Goal: Task Accomplishment & Management: Use online tool/utility

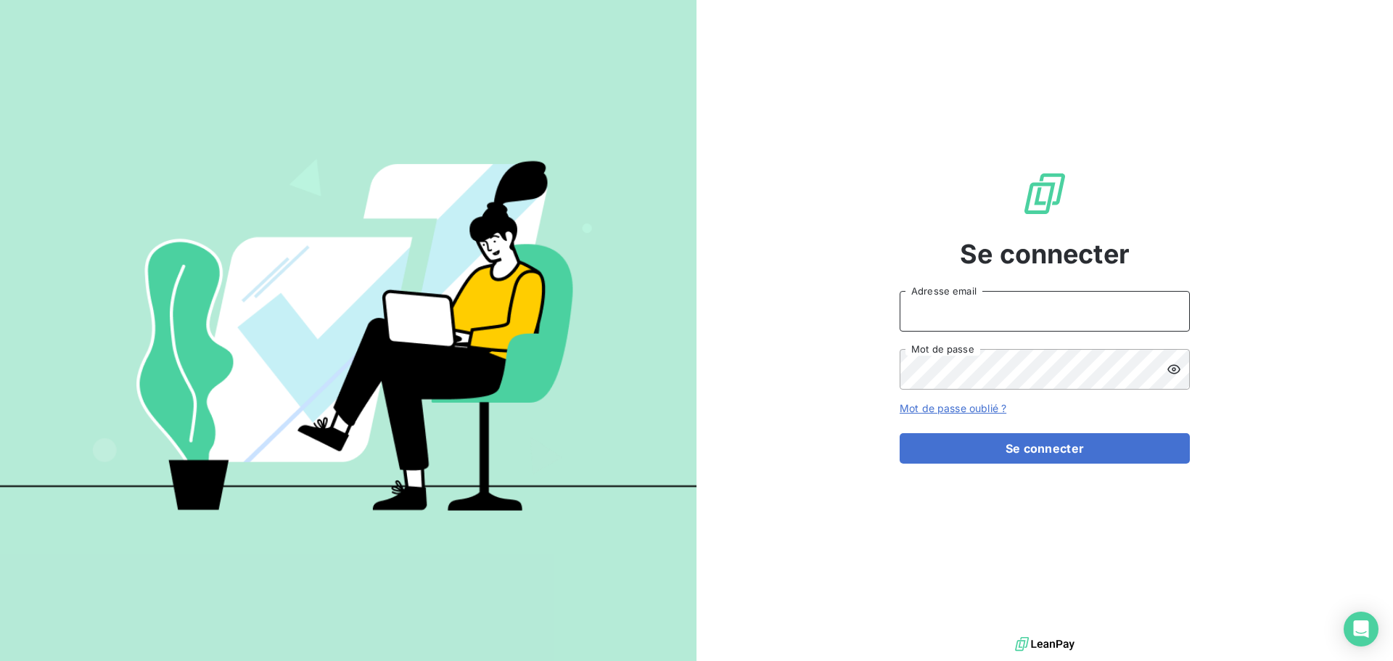
type input "[EMAIL_ADDRESS][DOMAIN_NAME]"
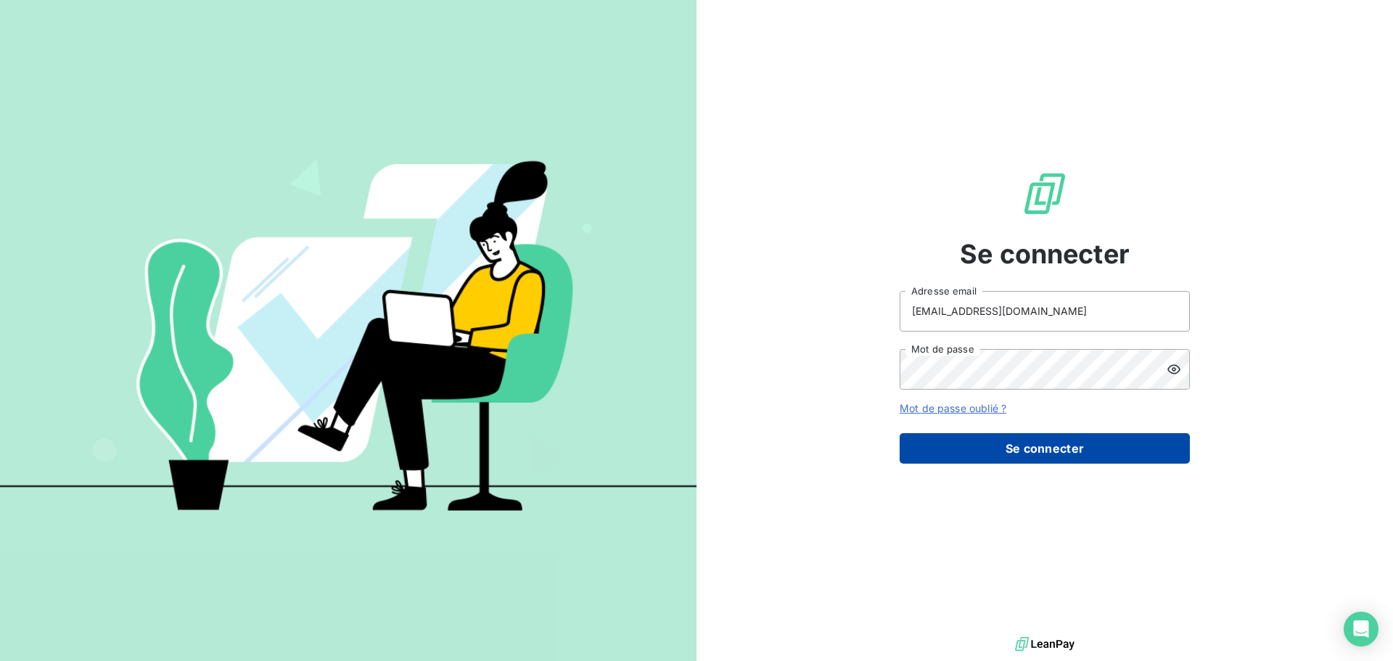
click at [1038, 441] on button "Se connecter" at bounding box center [1045, 448] width 290 height 30
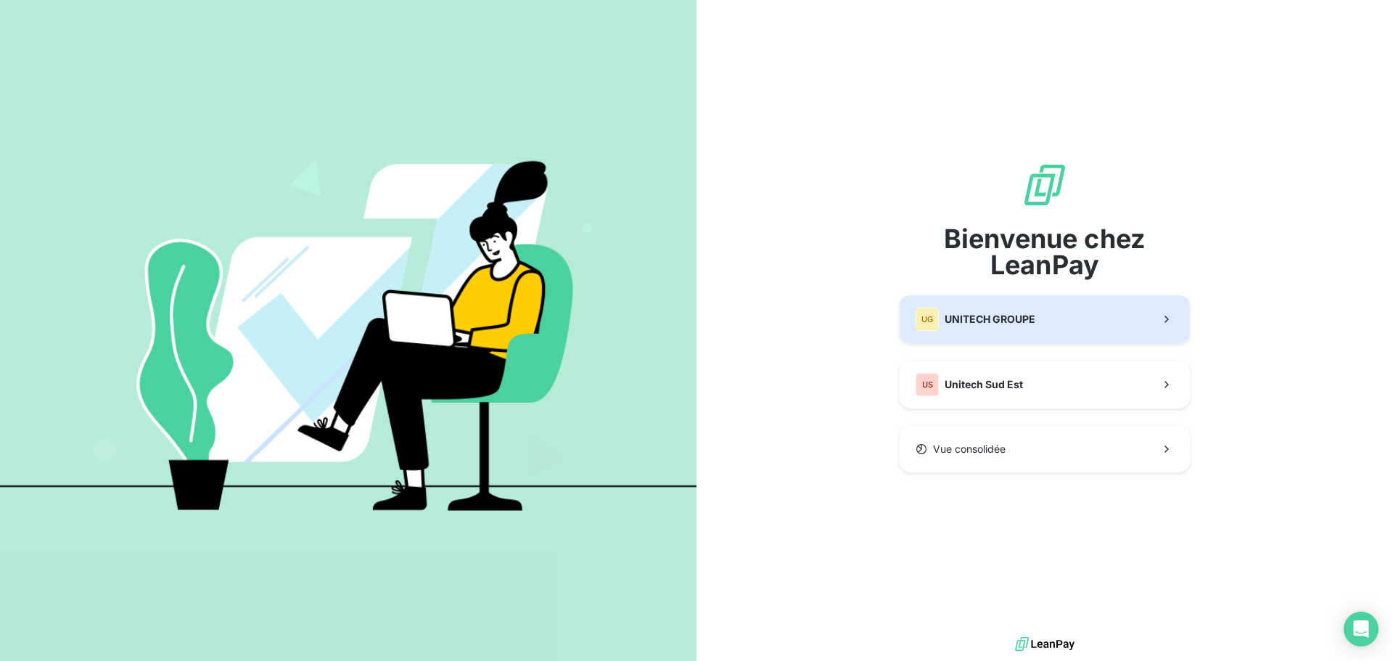
click at [976, 333] on button "UG UNITECH GROUPE" at bounding box center [1045, 319] width 290 height 48
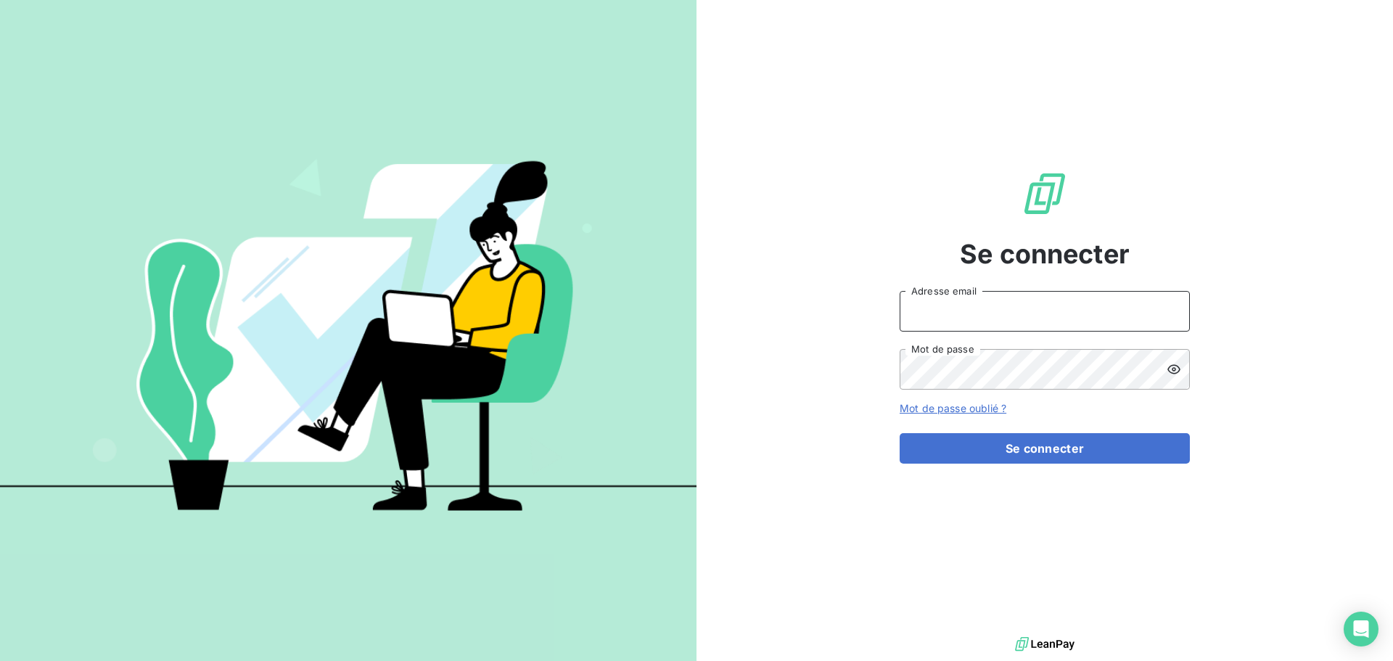
type input "[EMAIL_ADDRESS][DOMAIN_NAME]"
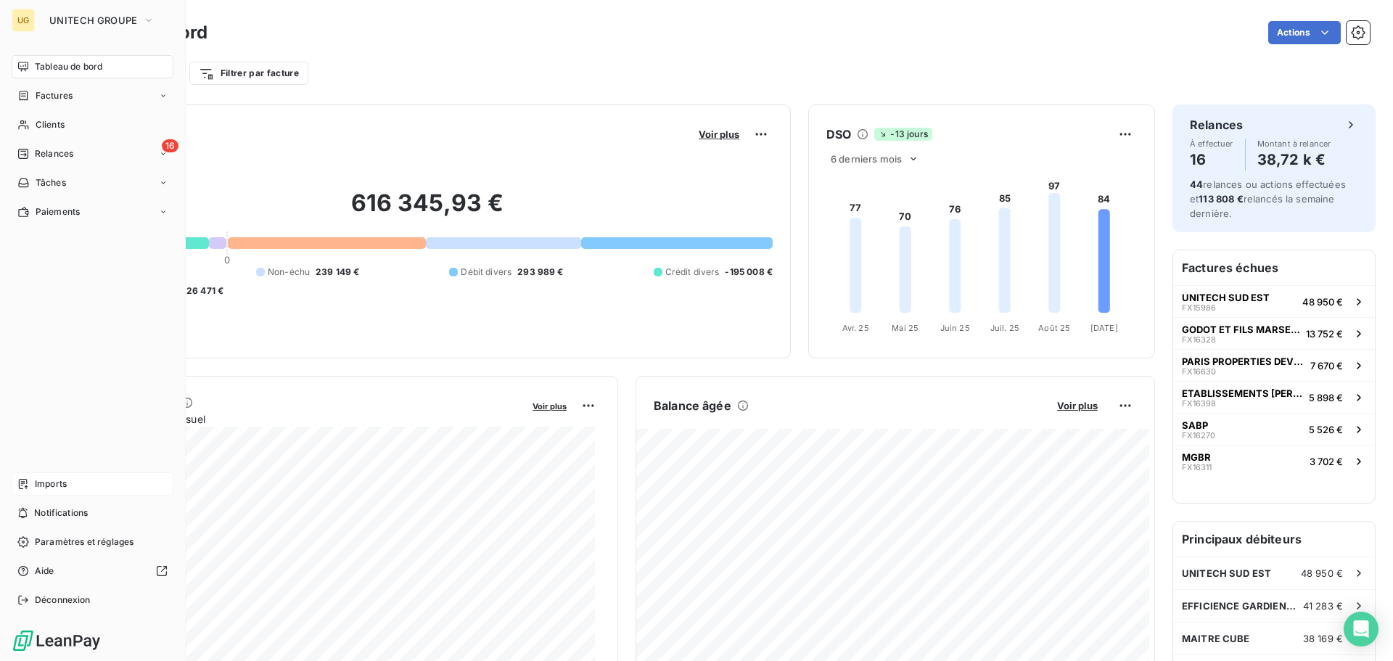
click at [87, 483] on div "Imports" at bounding box center [93, 483] width 162 height 23
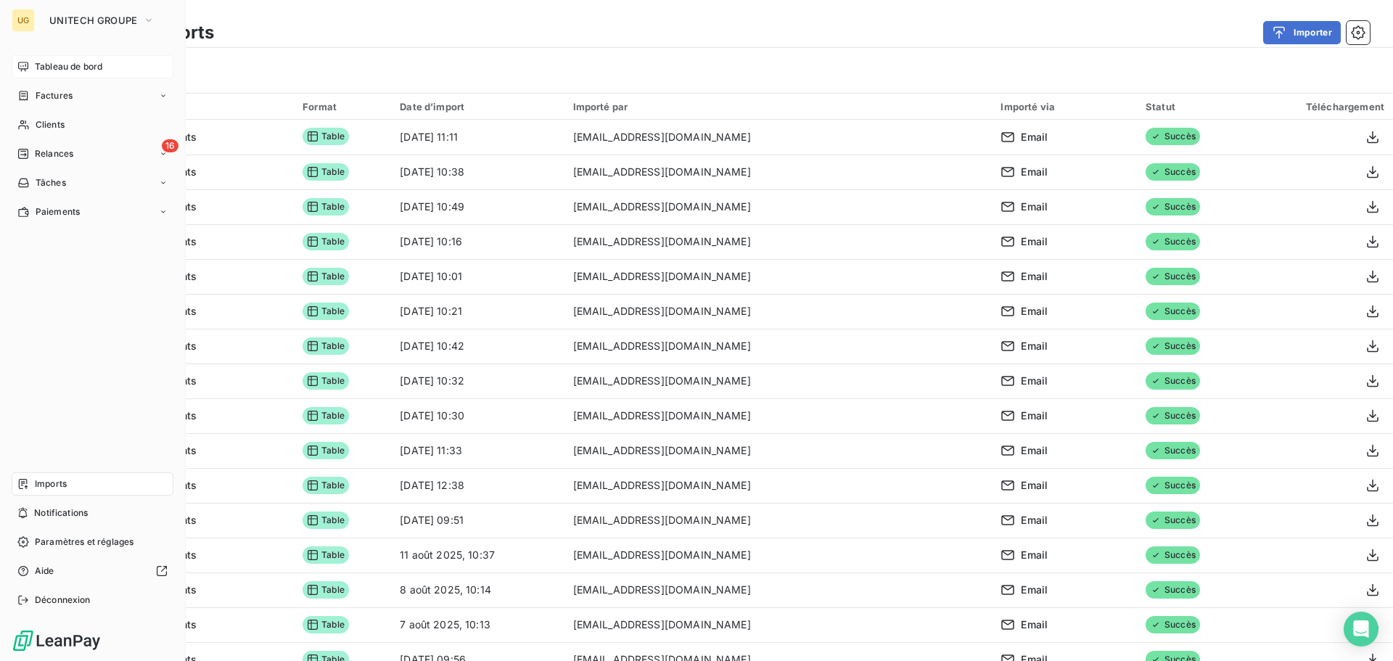
click at [83, 66] on span "Tableau de bord" at bounding box center [68, 66] width 67 height 13
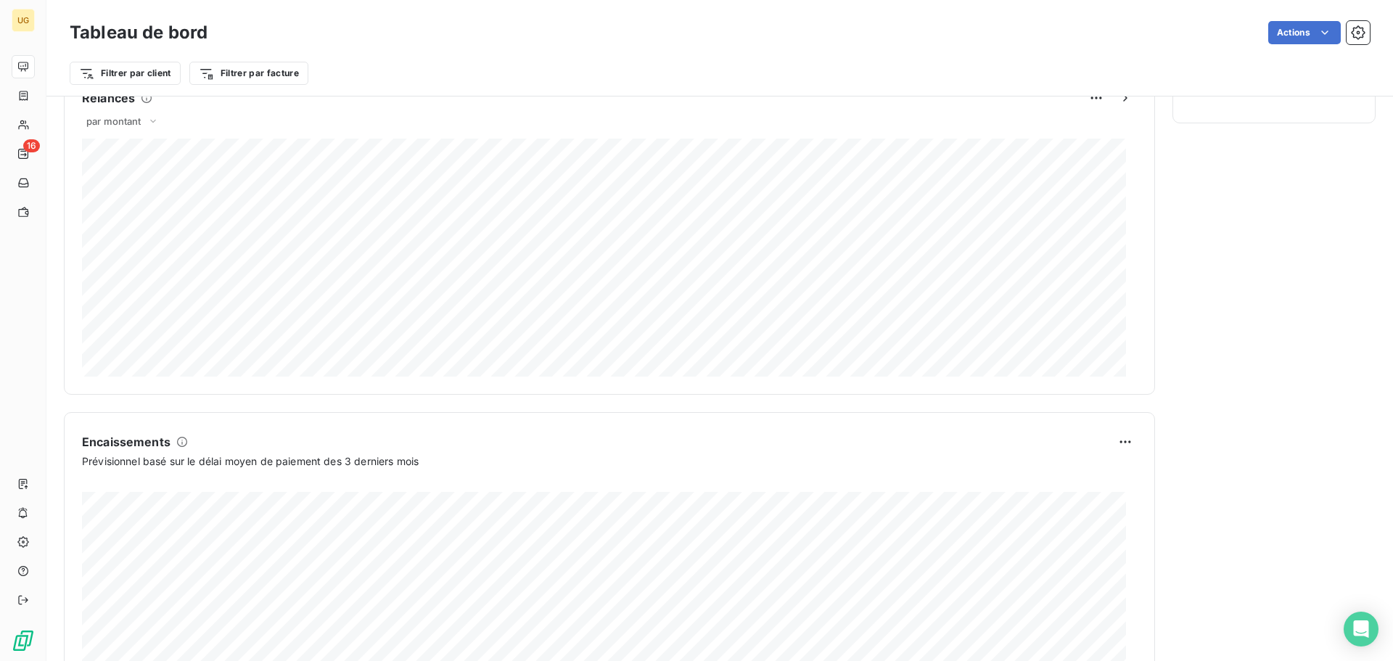
scroll to position [753, 0]
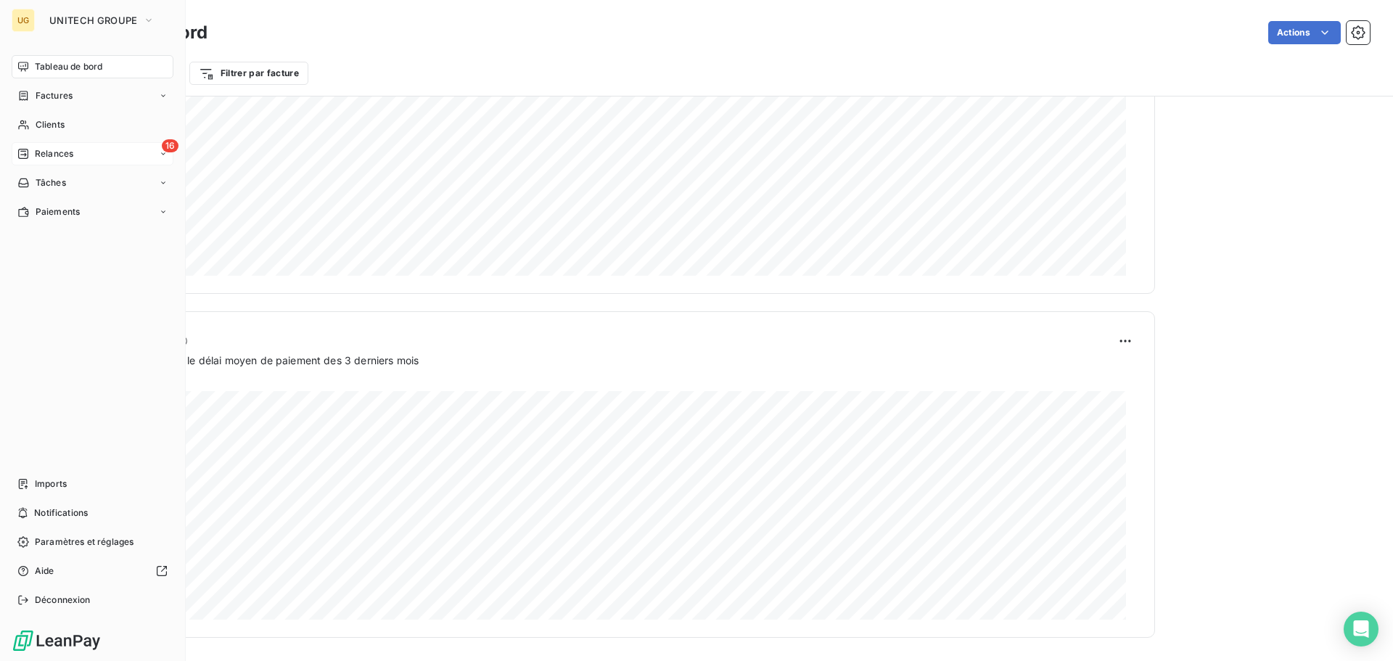
click at [62, 149] on span "Relances" at bounding box center [54, 153] width 38 height 13
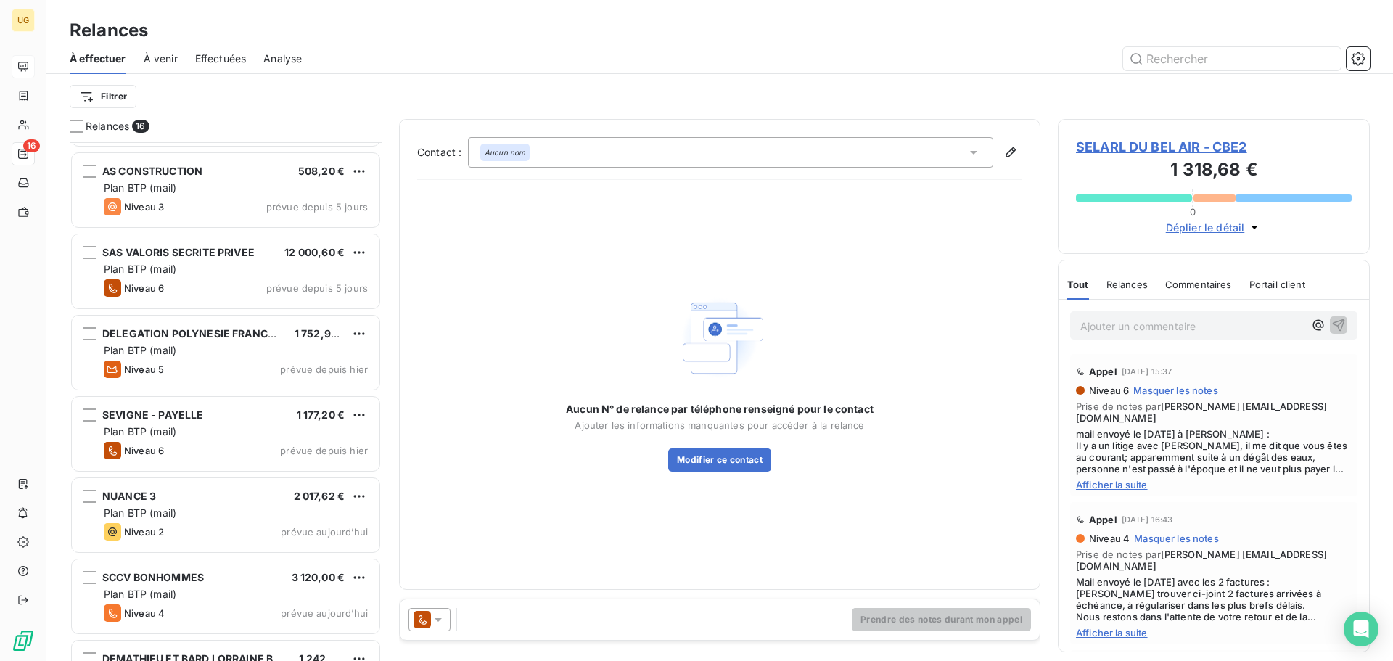
scroll to position [782, 0]
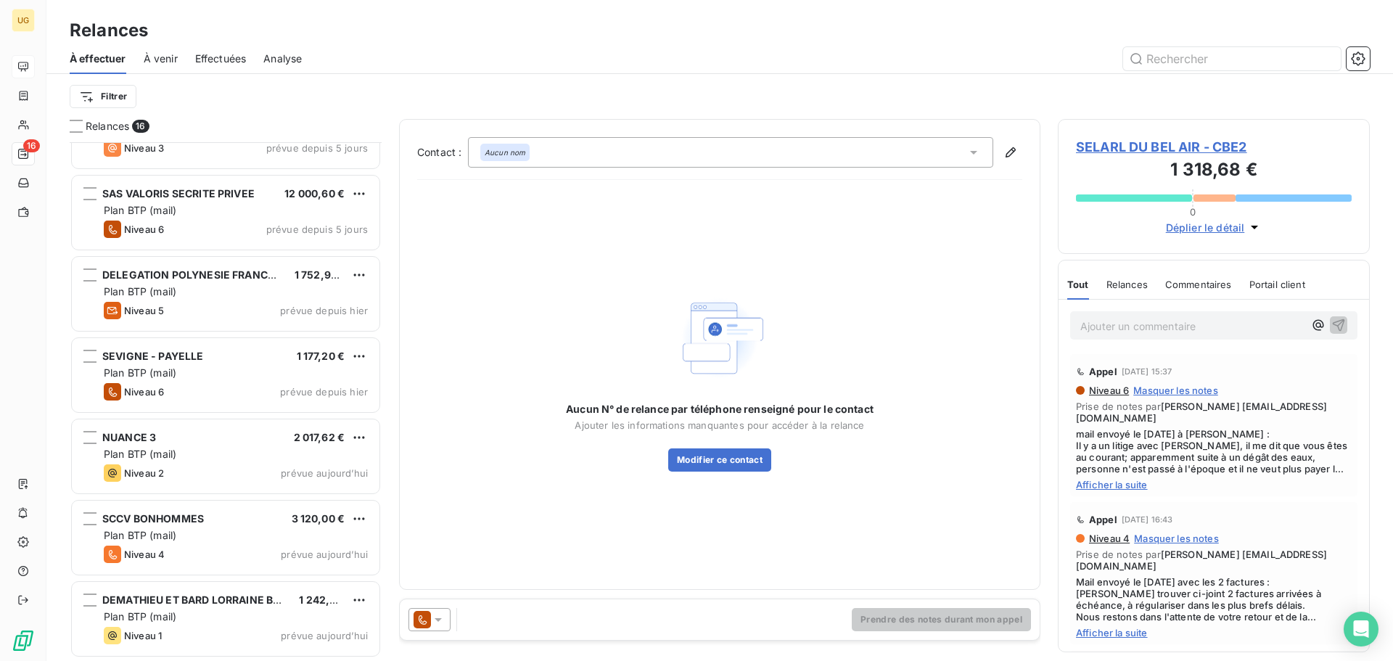
click at [263, 460] on div "Plan BTP (mail)" at bounding box center [236, 454] width 264 height 15
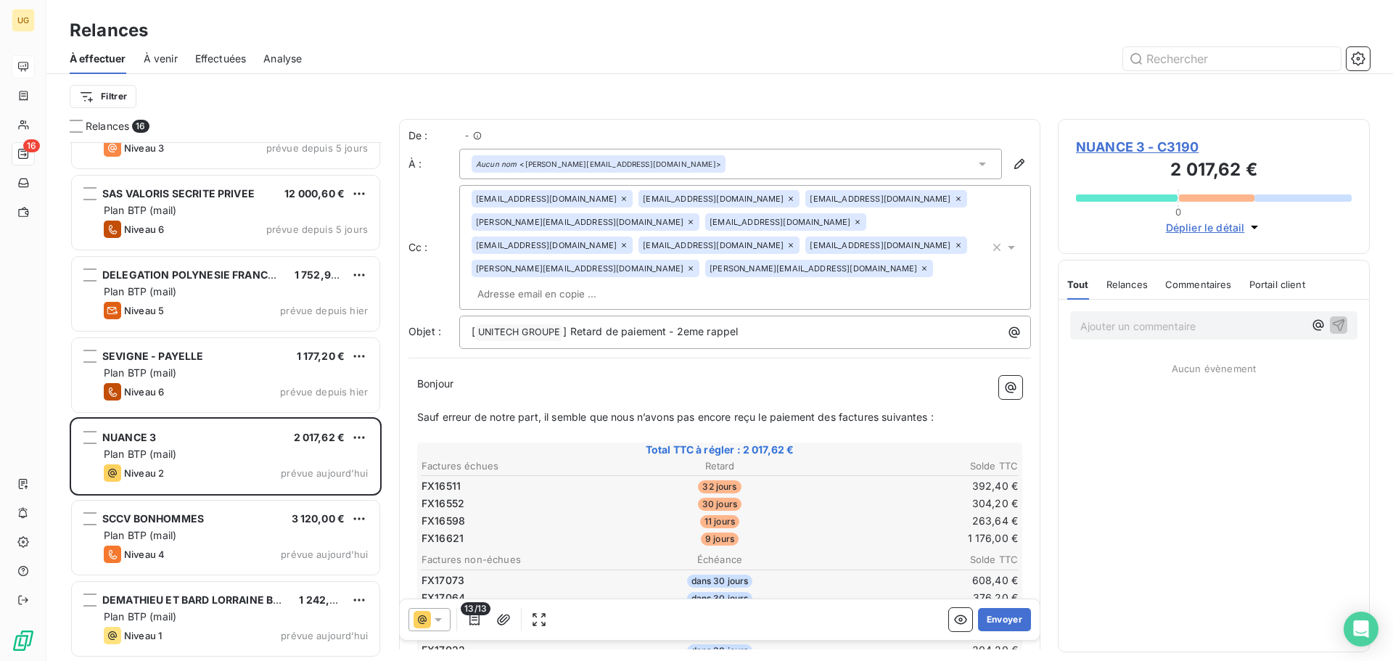
scroll to position [508, 301]
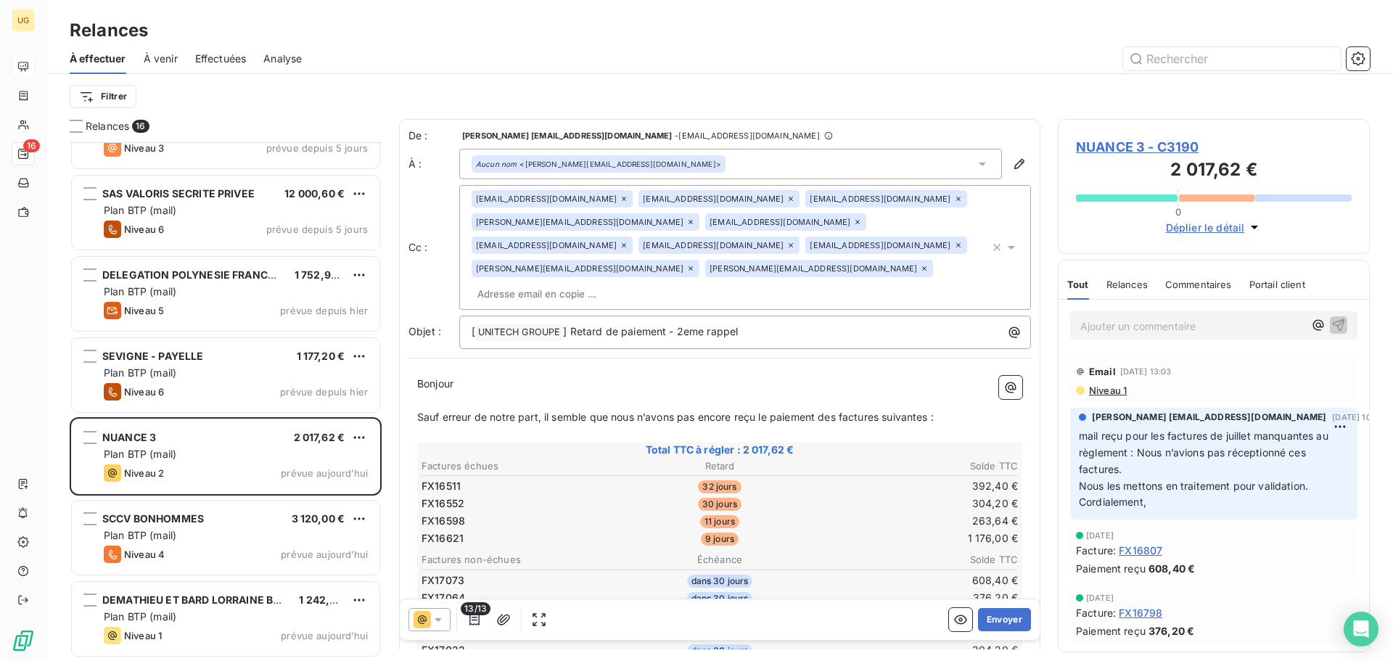
click at [444, 619] on icon at bounding box center [438, 619] width 15 height 15
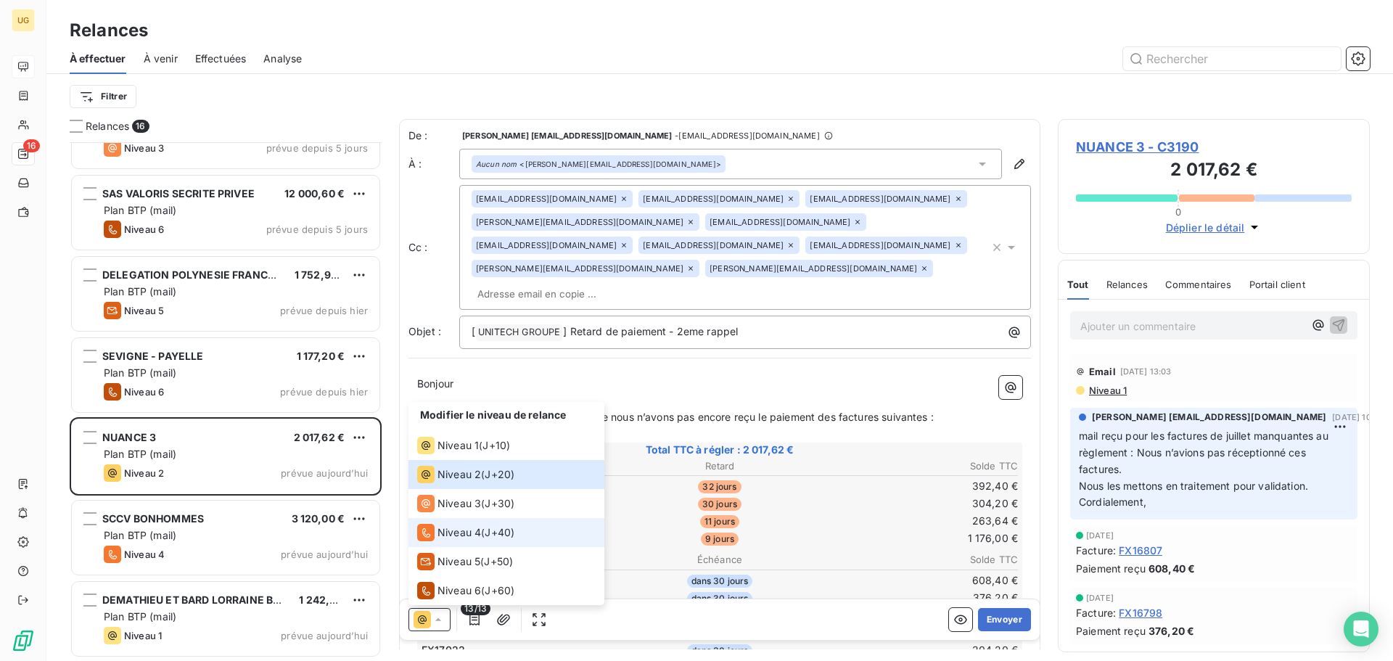
click at [443, 531] on span "Niveau 4" at bounding box center [460, 532] width 44 height 15
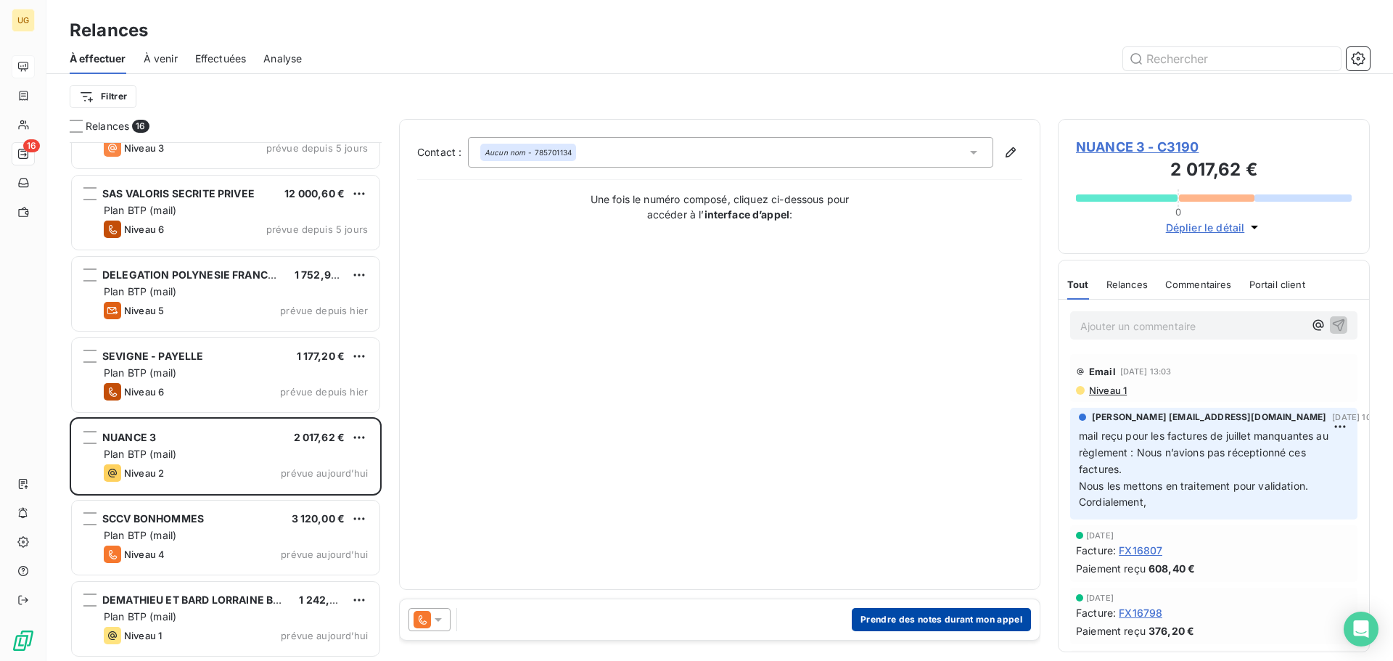
click at [878, 622] on button "Prendre des notes durant mon appel" at bounding box center [941, 619] width 179 height 23
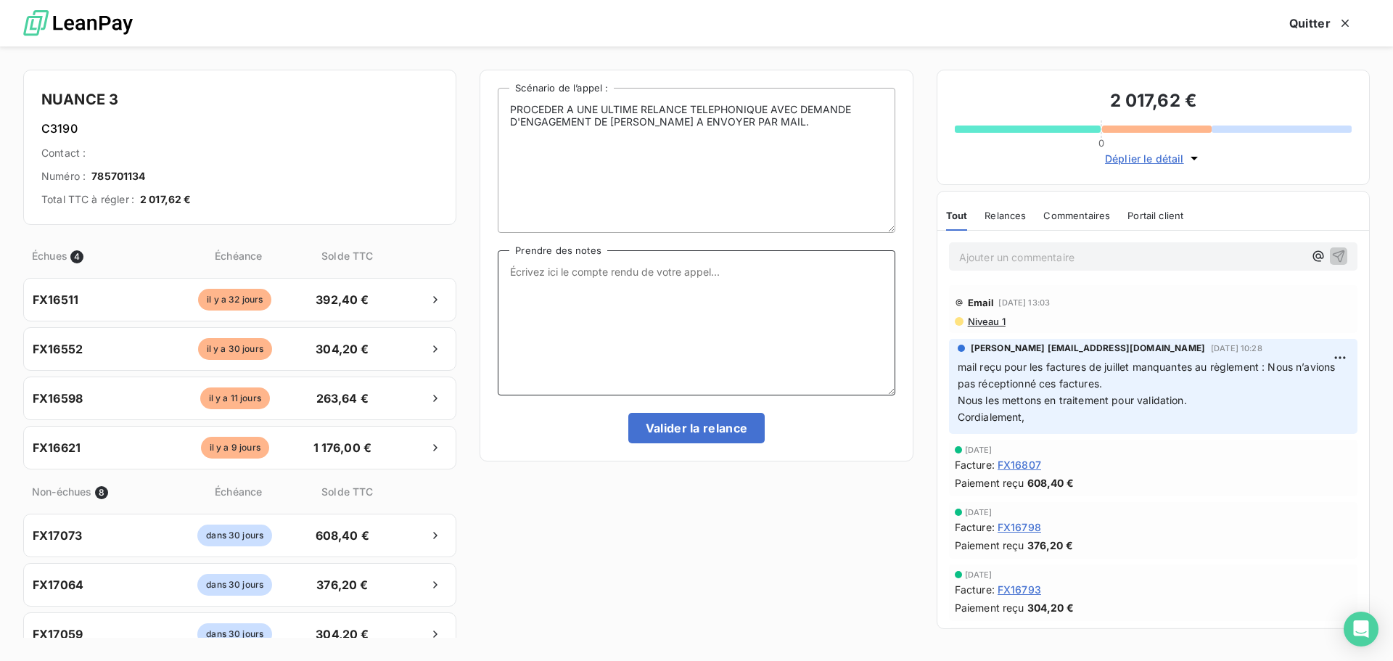
click at [587, 303] on textarea "Prendre des notes" at bounding box center [696, 322] width 397 height 145
type textarea "un virement reçu le [DATE] de 2 857,44€, j'attends le détail."
click at [715, 425] on button "Valider la relance" at bounding box center [696, 428] width 137 height 30
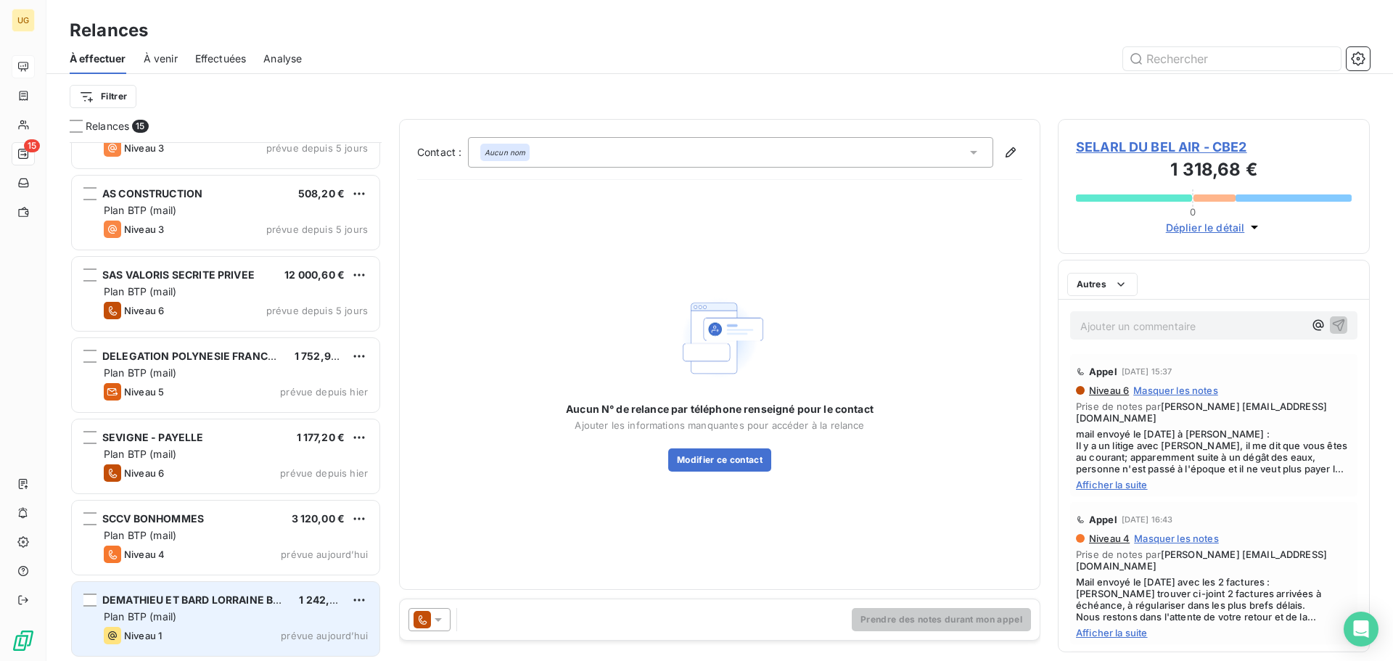
scroll to position [700, 0]
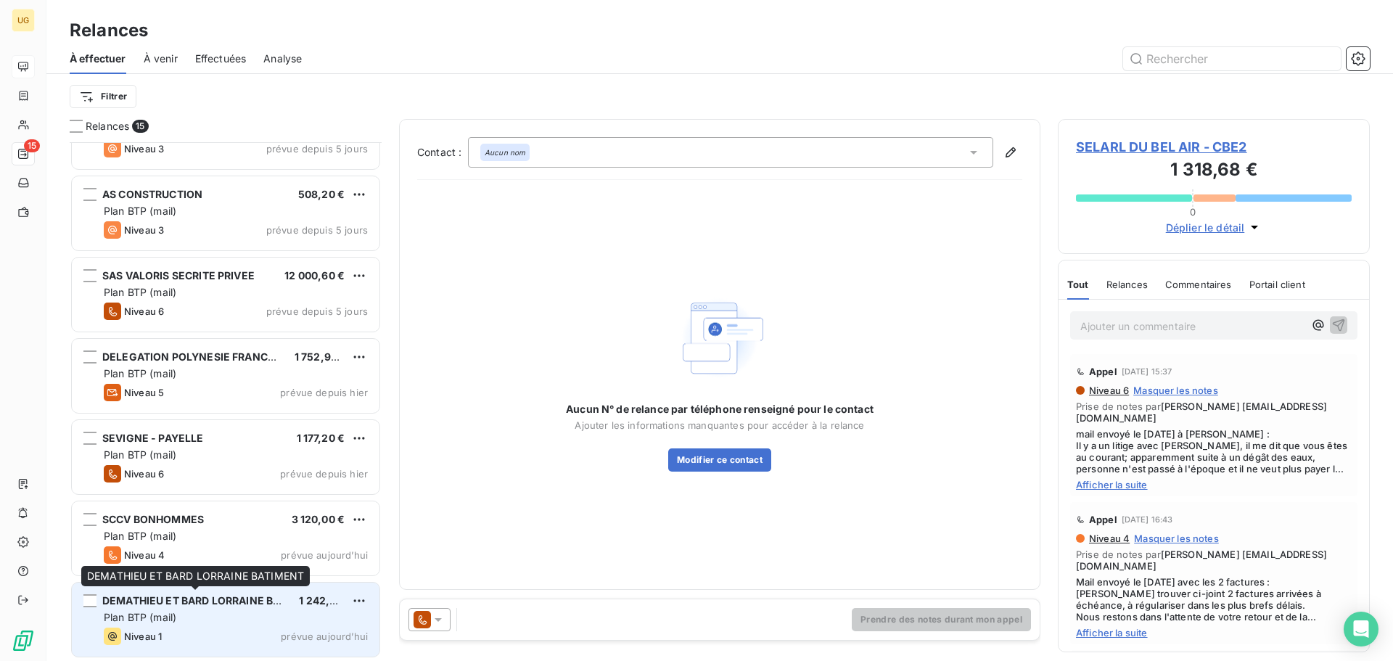
click at [233, 605] on span "DEMATHIEU ET BARD LORRAINE BATIMENT" at bounding box center [211, 600] width 218 height 12
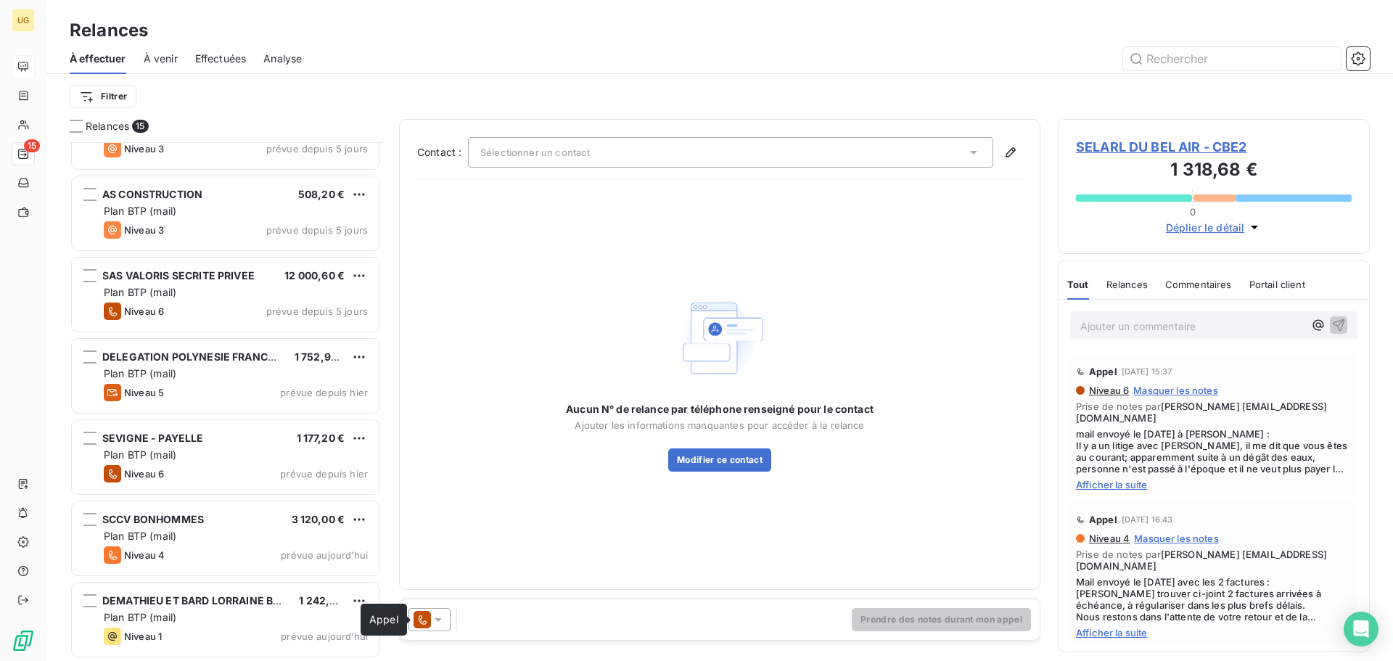
click at [430, 623] on icon at bounding box center [422, 619] width 17 height 17
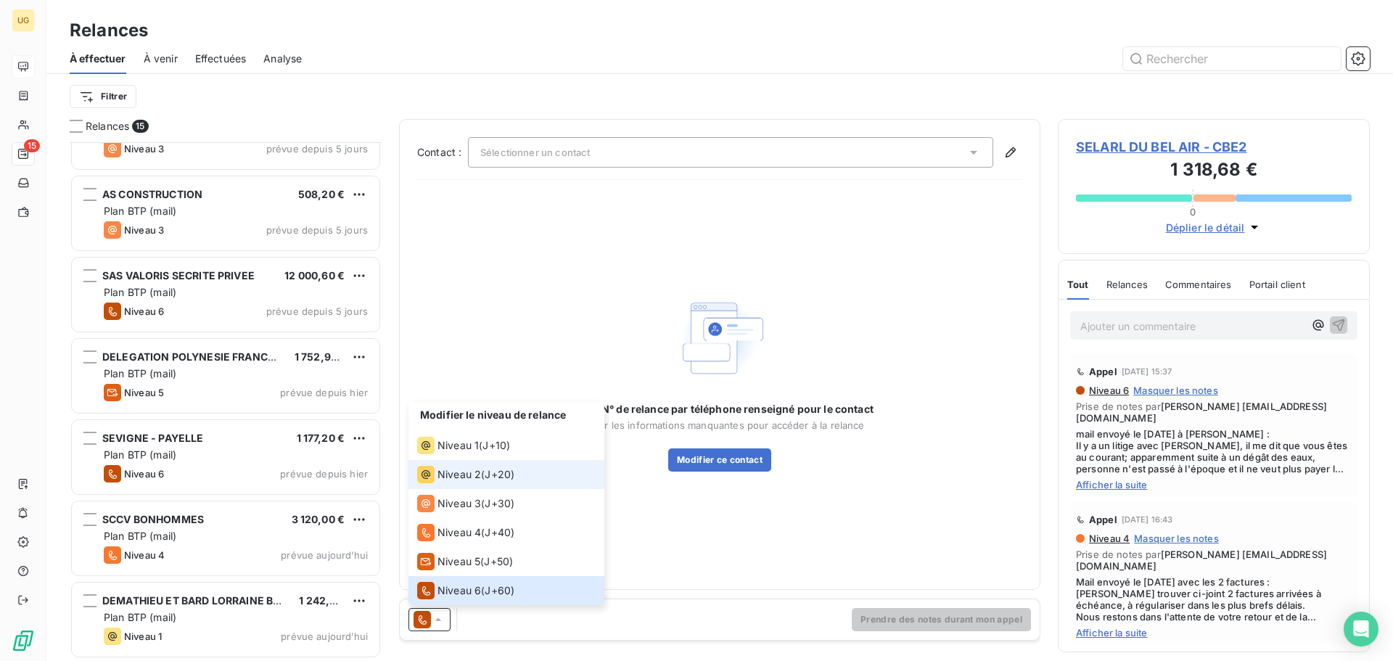
click at [490, 475] on span "J+20 )" at bounding box center [500, 474] width 30 height 15
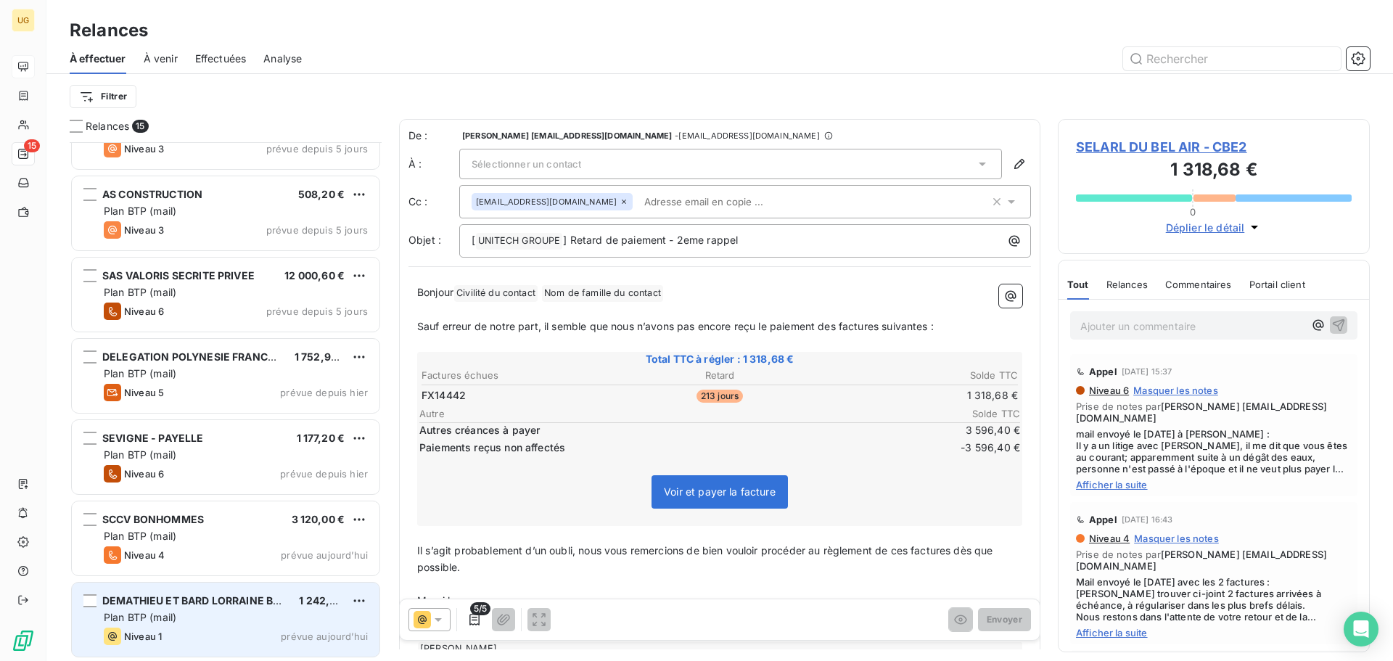
click at [156, 619] on span "Plan BTP (mail)" at bounding box center [140, 617] width 73 height 12
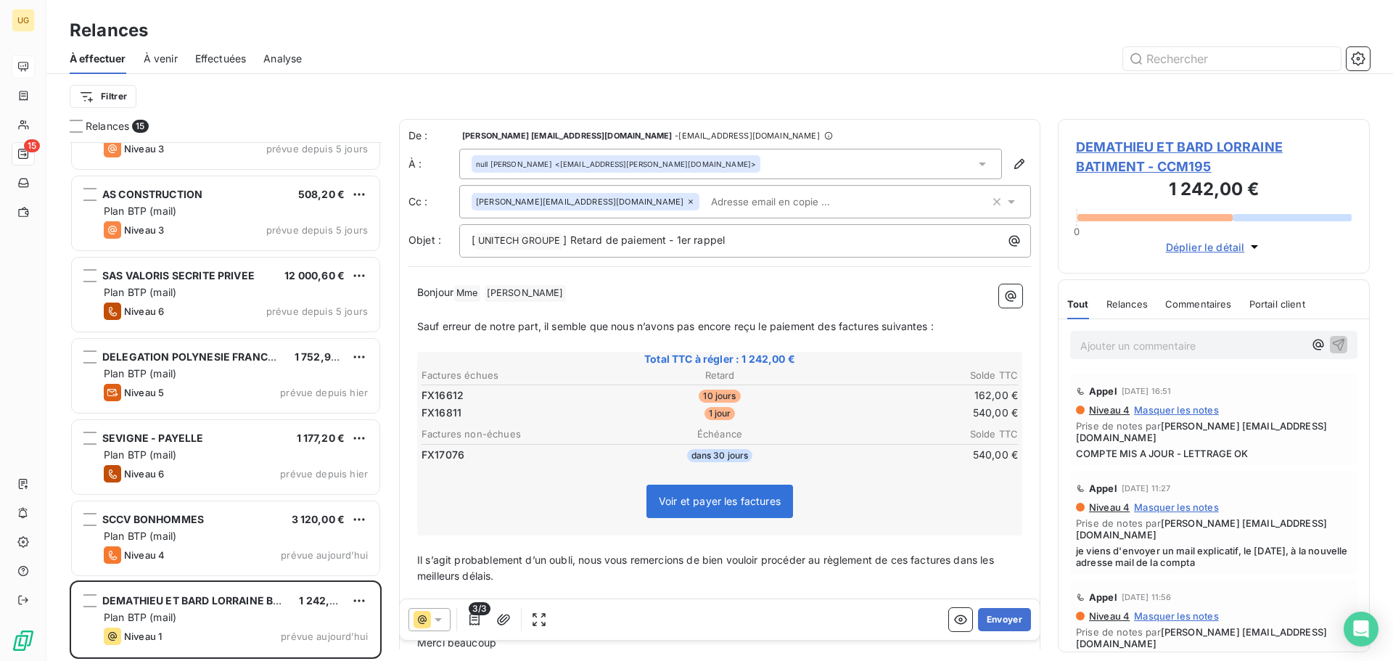
click at [723, 162] on div "null [PERSON_NAME] <[EMAIL_ADDRESS][PERSON_NAME][DOMAIN_NAME]>" at bounding box center [730, 164] width 543 height 30
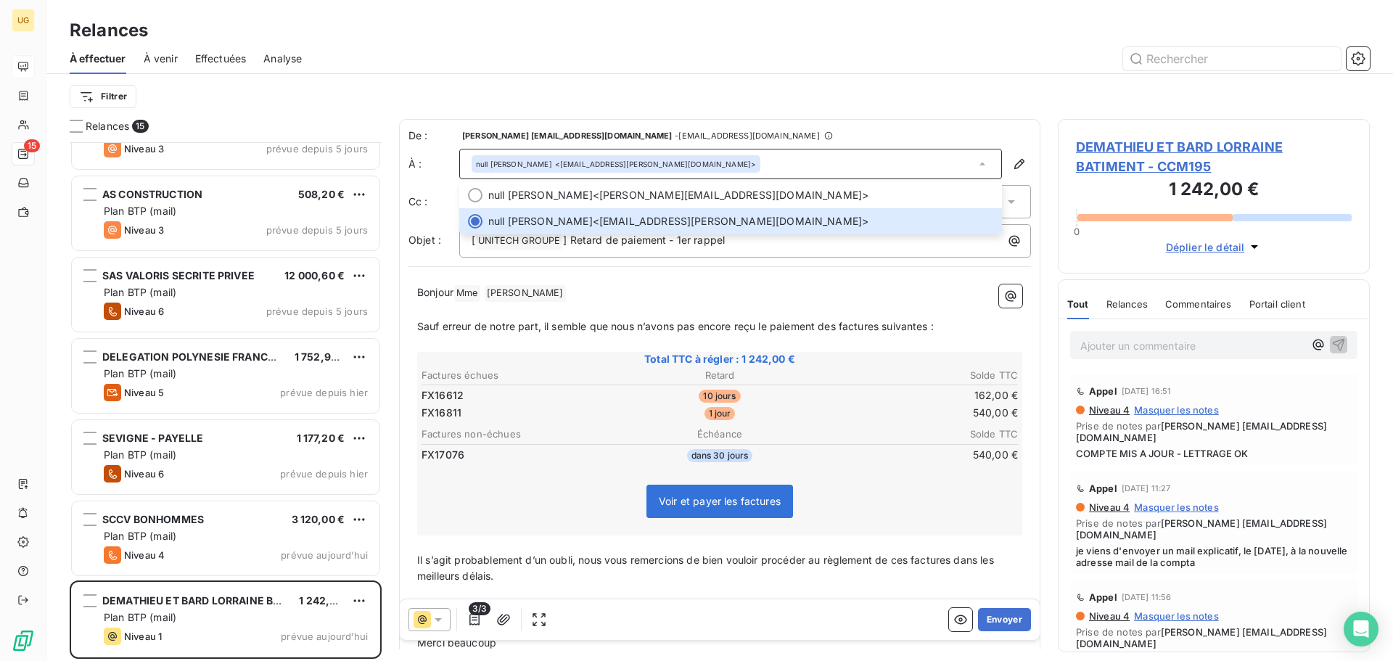
click at [1098, 171] on span "DEMATHIEU ET BARD LORRAINE BATIMENT - CCM195" at bounding box center [1214, 156] width 276 height 39
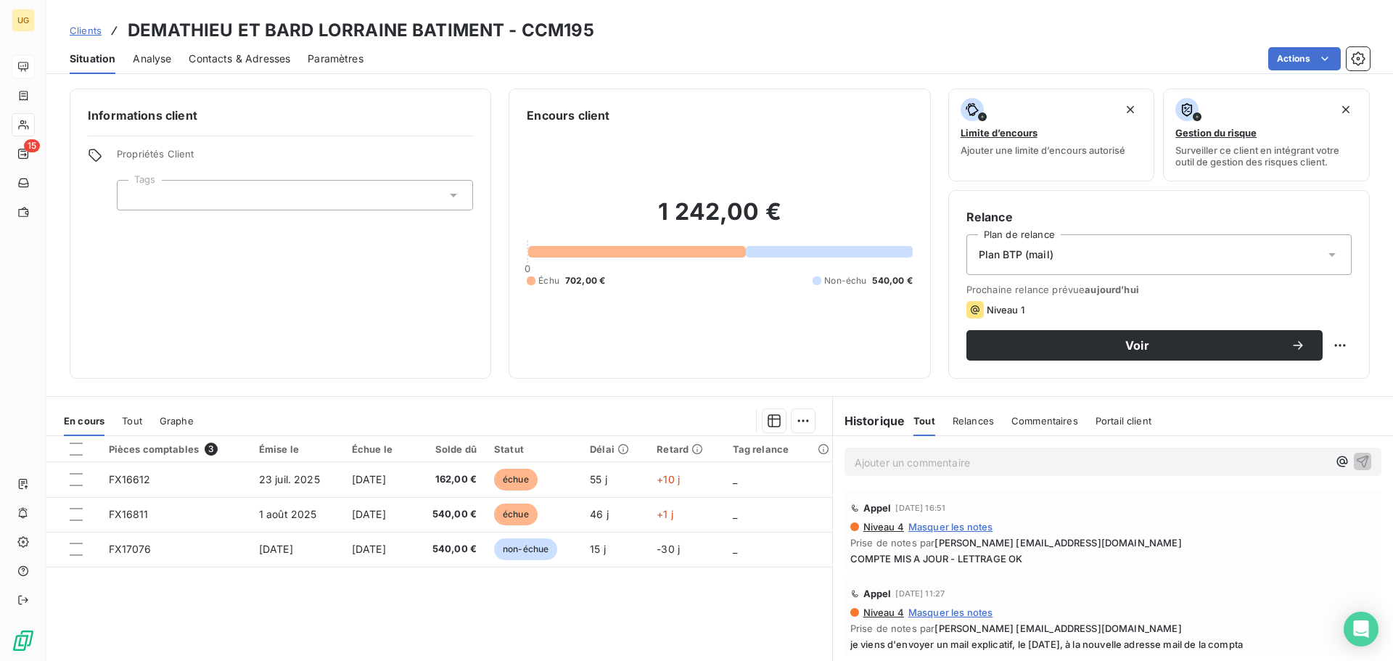
click at [218, 64] on span "Contacts & Adresses" at bounding box center [240, 59] width 102 height 15
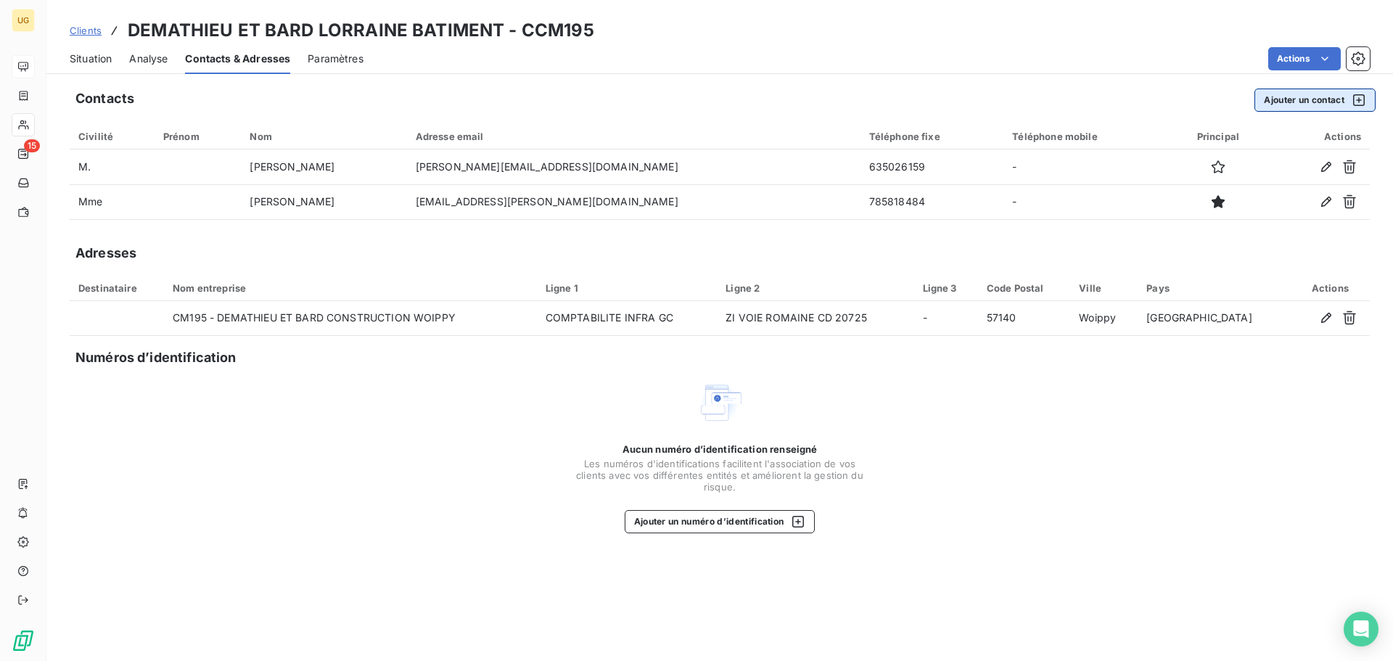
click at [1280, 105] on button "Ajouter un contact" at bounding box center [1315, 100] width 121 height 23
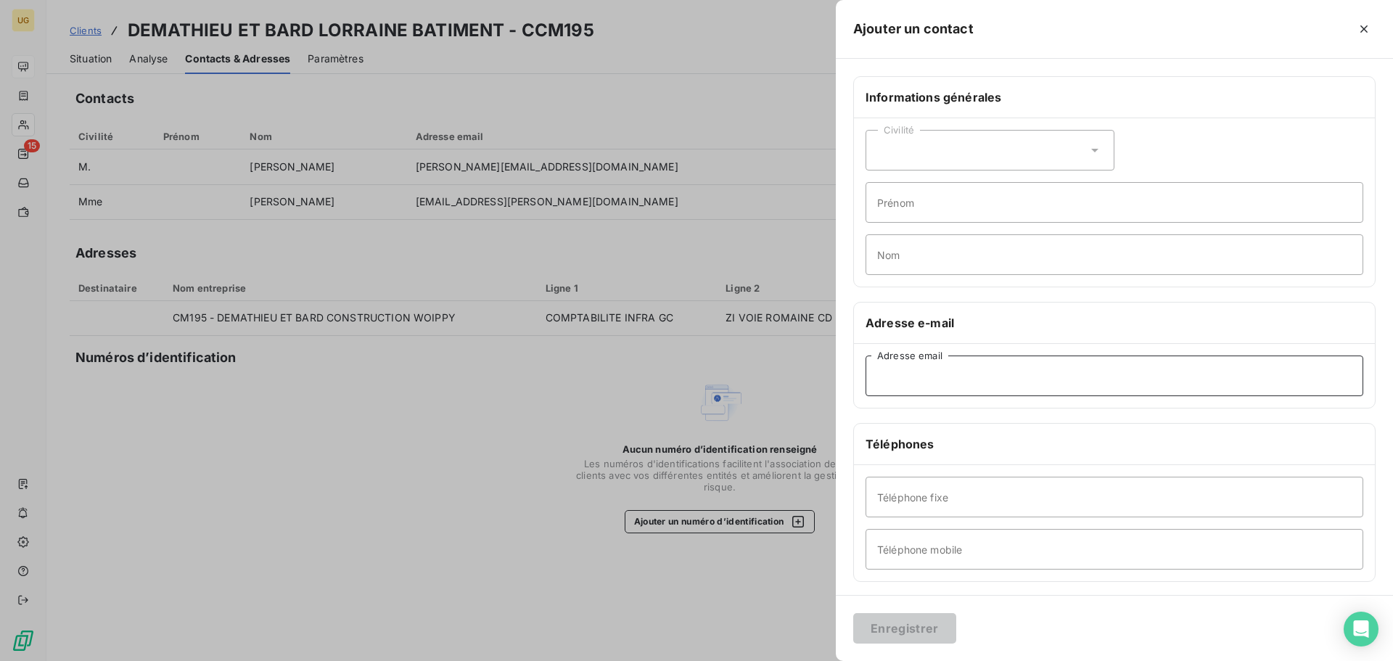
click at [880, 380] on input "Adresse email" at bounding box center [1115, 376] width 498 height 41
paste input "[PERSON_NAME][EMAIL_ADDRESS][DOMAIN_NAME]"
click at [875, 381] on input "[PERSON_NAME][EMAIL_ADDRESS][DOMAIN_NAME]" at bounding box center [1115, 376] width 498 height 41
type input "[PERSON_NAME][EMAIL_ADDRESS][DOMAIN_NAME]"
click at [988, 149] on div "Civilité" at bounding box center [990, 150] width 249 height 41
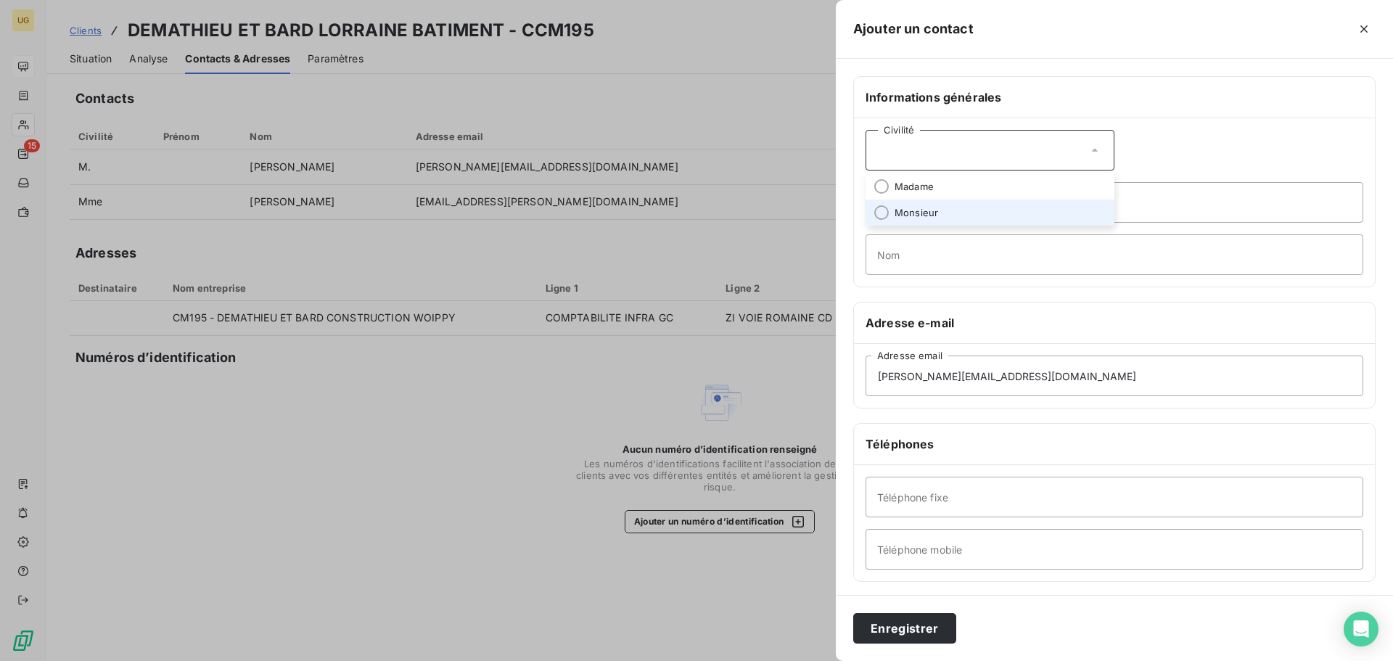
click at [981, 210] on li "Monsieur" at bounding box center [990, 213] width 249 height 26
click at [945, 208] on input "Prénom" at bounding box center [1115, 202] width 498 height 41
type input "g"
type input "[PERSON_NAME]"
type input "BUCHHEIT"
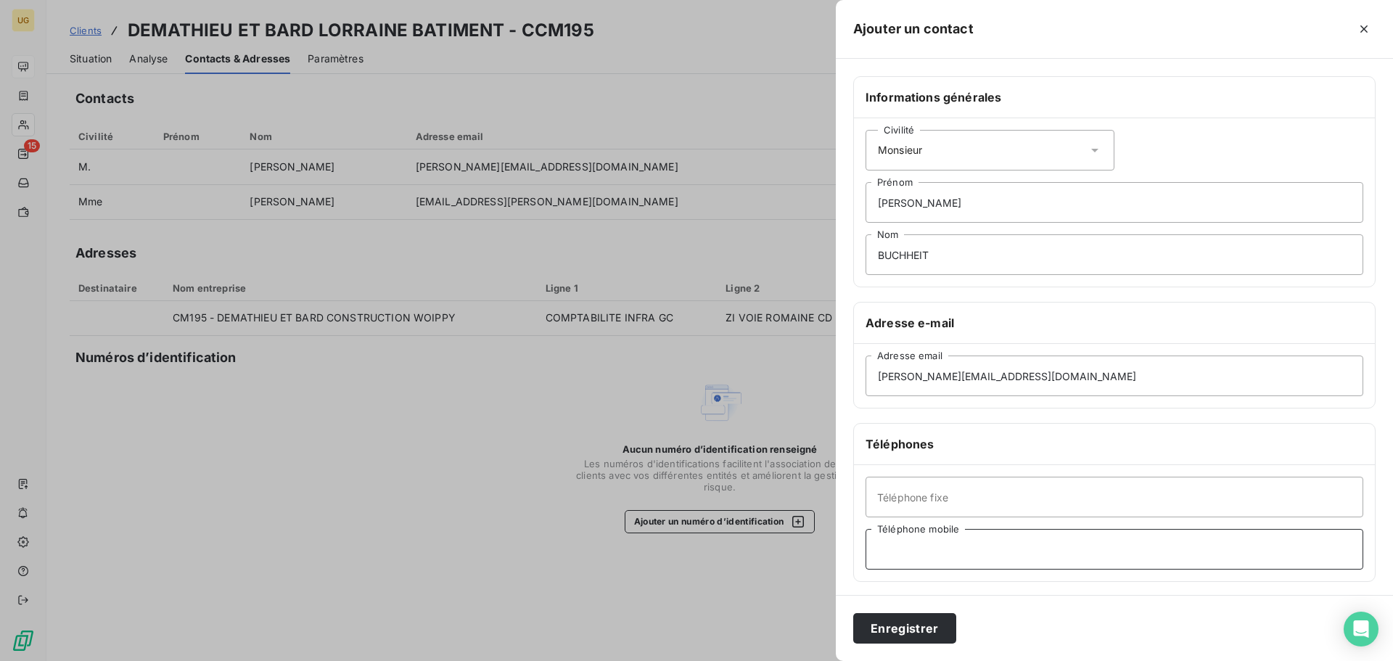
click at [912, 554] on input "Téléphone mobile" at bounding box center [1115, 549] width 498 height 41
paste input "[PHONE_NUMBER]"
type input "[PHONE_NUMBER]"
click at [933, 631] on button "Enregistrer" at bounding box center [904, 628] width 103 height 30
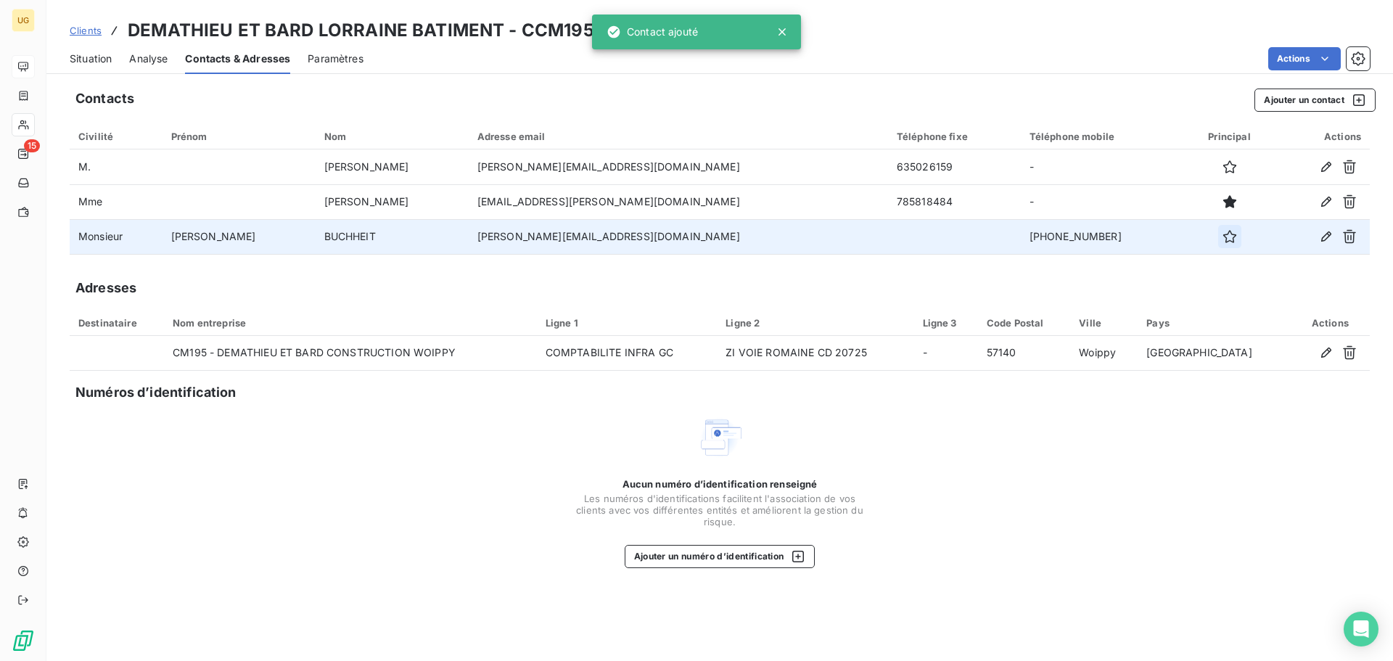
click at [1223, 237] on icon "button" at bounding box center [1230, 236] width 15 height 15
click at [1352, 166] on icon "button" at bounding box center [1350, 167] width 15 height 15
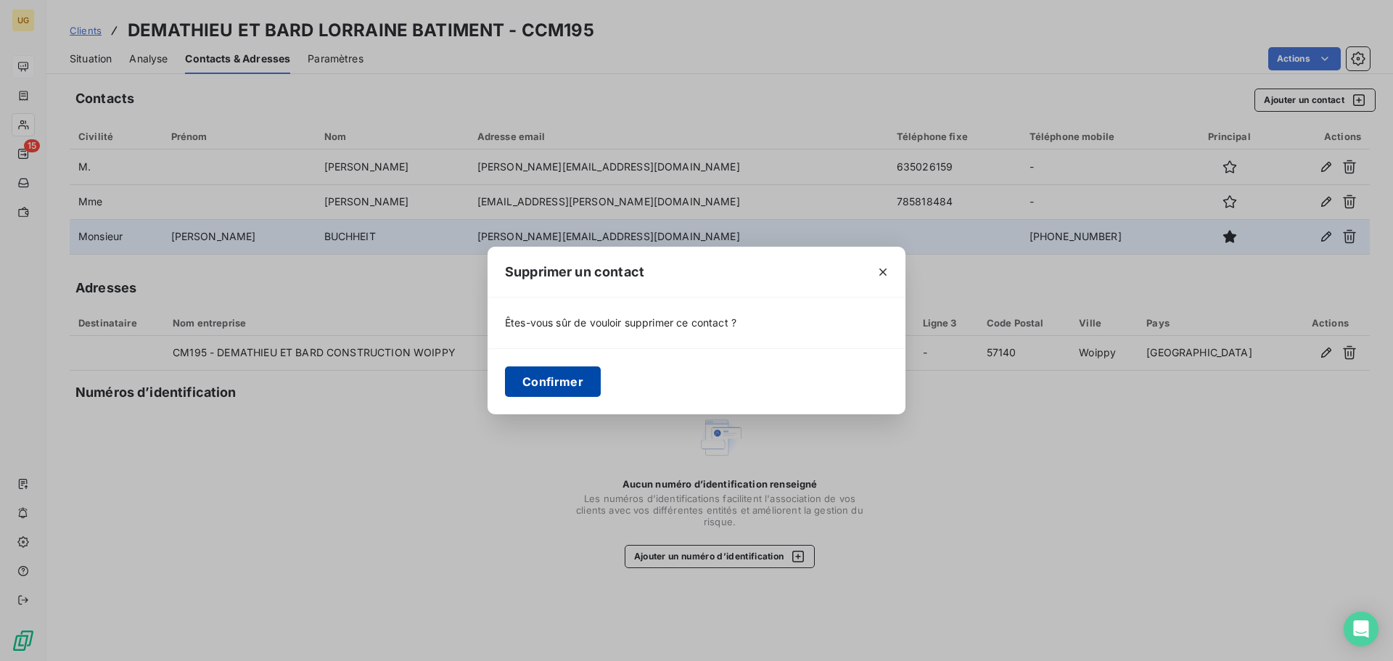
click at [518, 380] on button "Confirmer" at bounding box center [553, 381] width 96 height 30
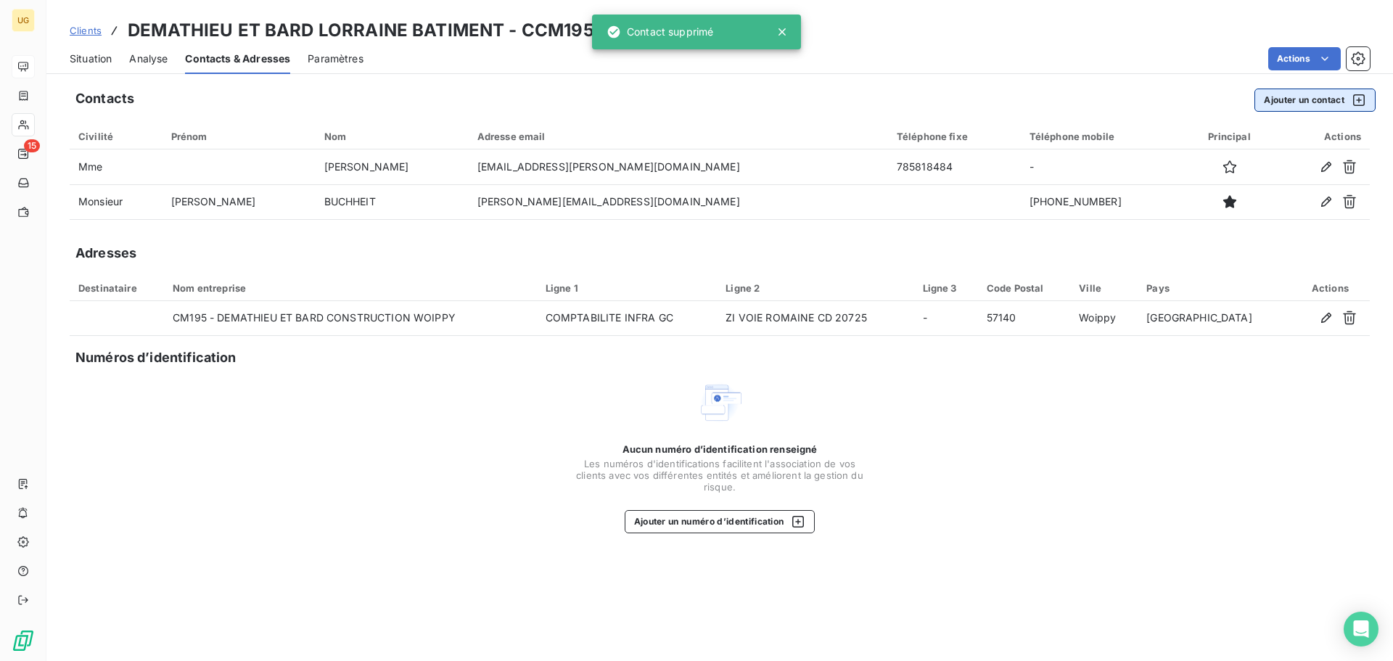
click at [1280, 97] on button "Ajouter un contact" at bounding box center [1315, 100] width 121 height 23
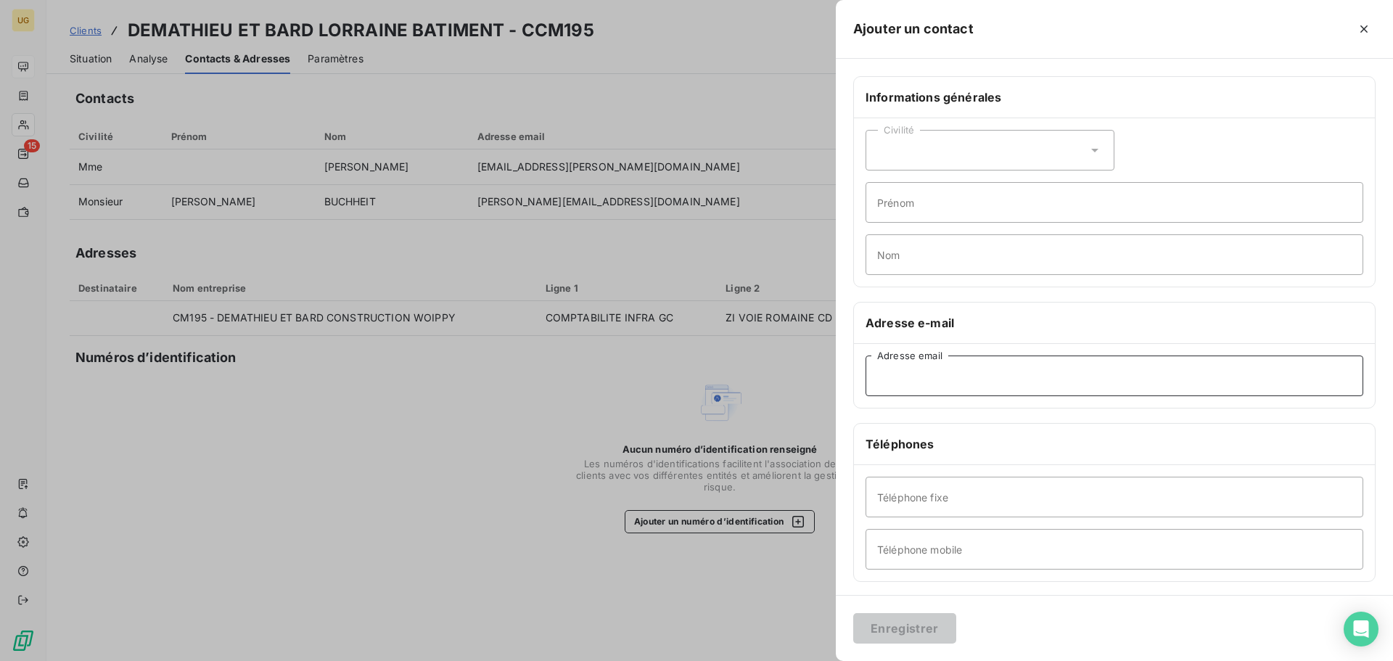
click at [927, 374] on input "Adresse email" at bounding box center [1115, 376] width 498 height 41
paste input "[PERSON_NAME][EMAIL_ADDRESS][DOMAIN_NAME]"
type input "[PERSON_NAME][EMAIL_ADDRESS][DOMAIN_NAME]"
click at [878, 158] on div "Civilité" at bounding box center [990, 150] width 249 height 41
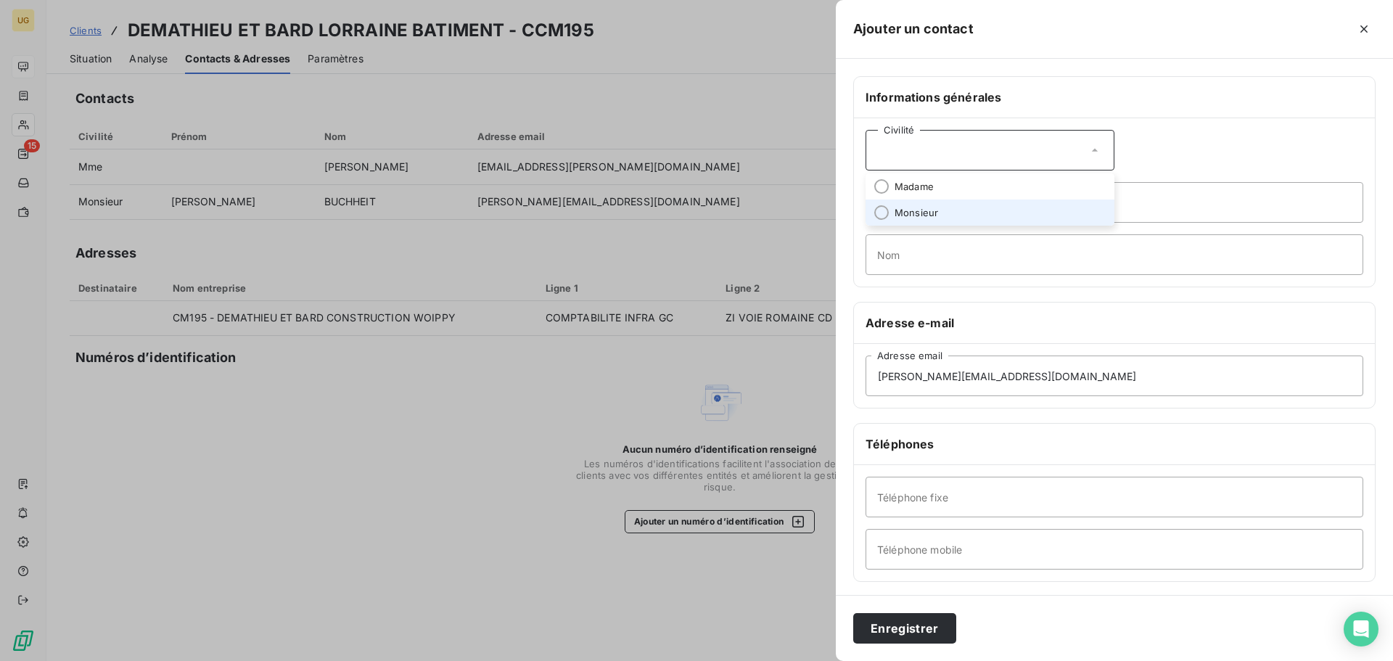
click at [892, 209] on li "Monsieur" at bounding box center [990, 213] width 249 height 26
click at [887, 213] on input "Prénom" at bounding box center [1115, 202] width 498 height 41
type input "[PERSON_NAME]"
type input "CABON"
click at [922, 543] on input "Téléphone mobile" at bounding box center [1115, 549] width 498 height 41
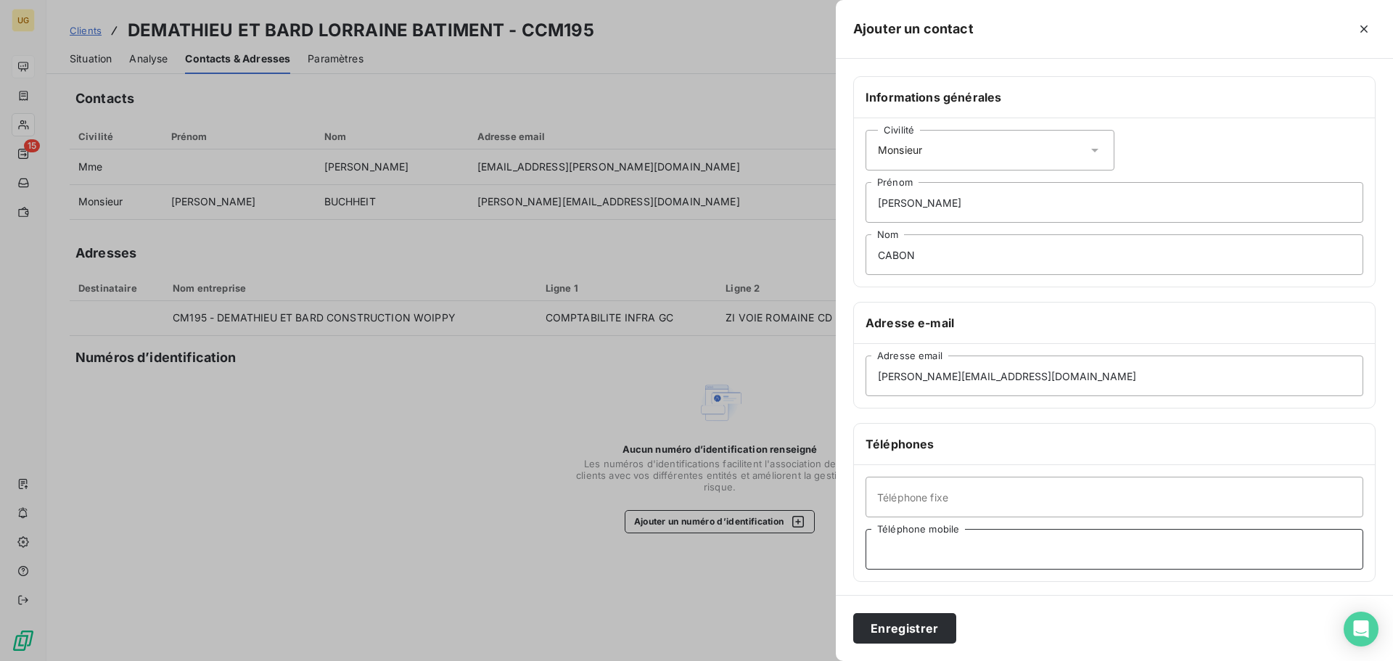
paste input "[PHONE_NUMBER]"
type input "[PHONE_NUMBER]"
click at [927, 637] on button "Enregistrer" at bounding box center [904, 628] width 103 height 30
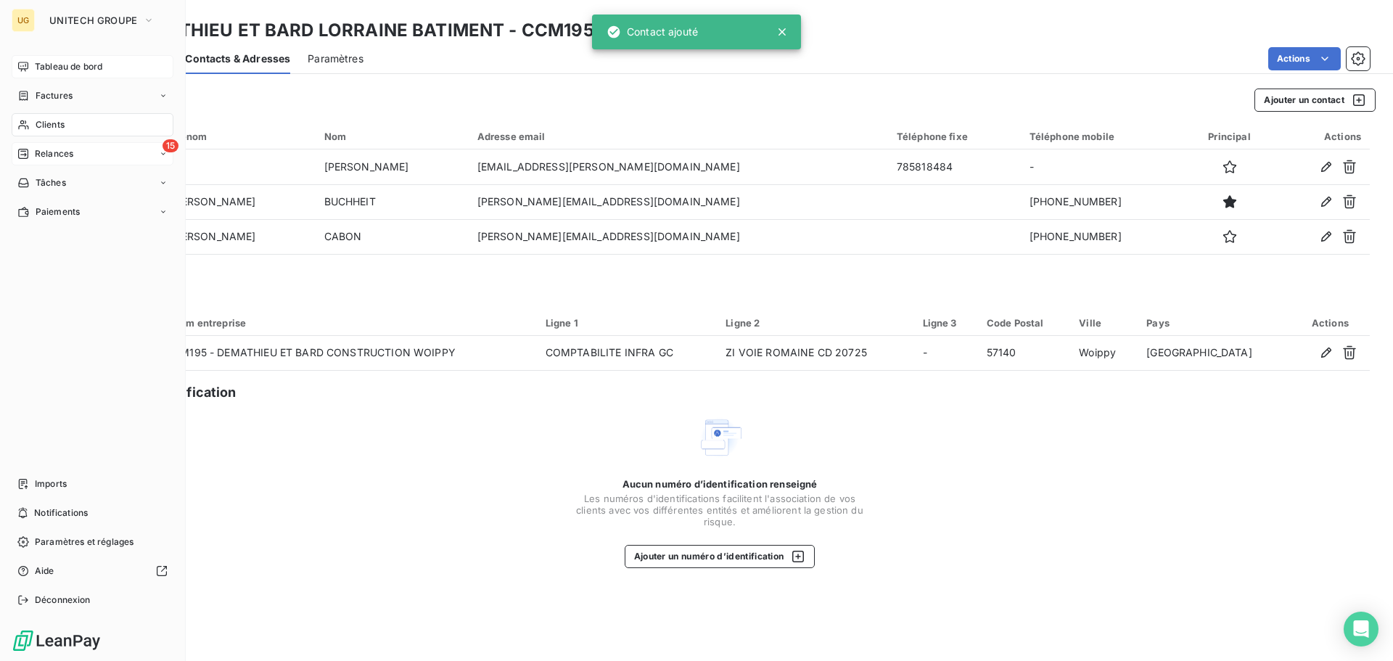
click at [41, 154] on span "Relances" at bounding box center [54, 153] width 38 height 13
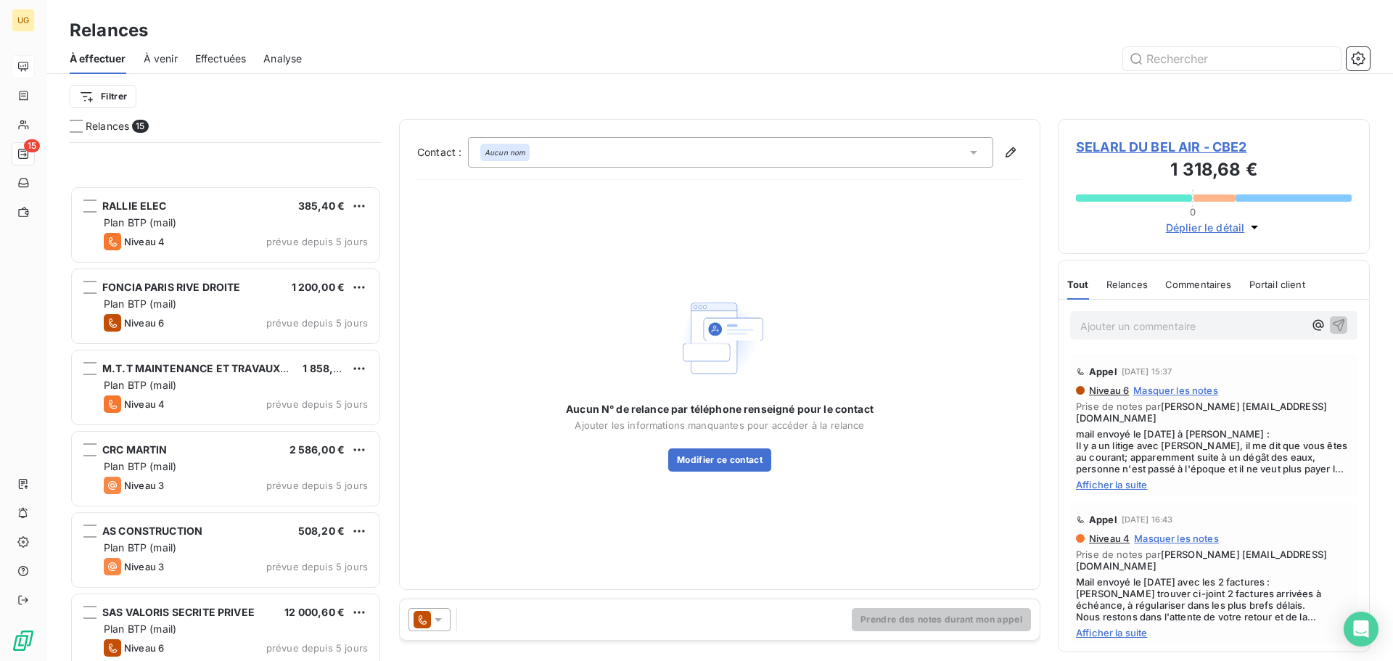
scroll to position [701, 0]
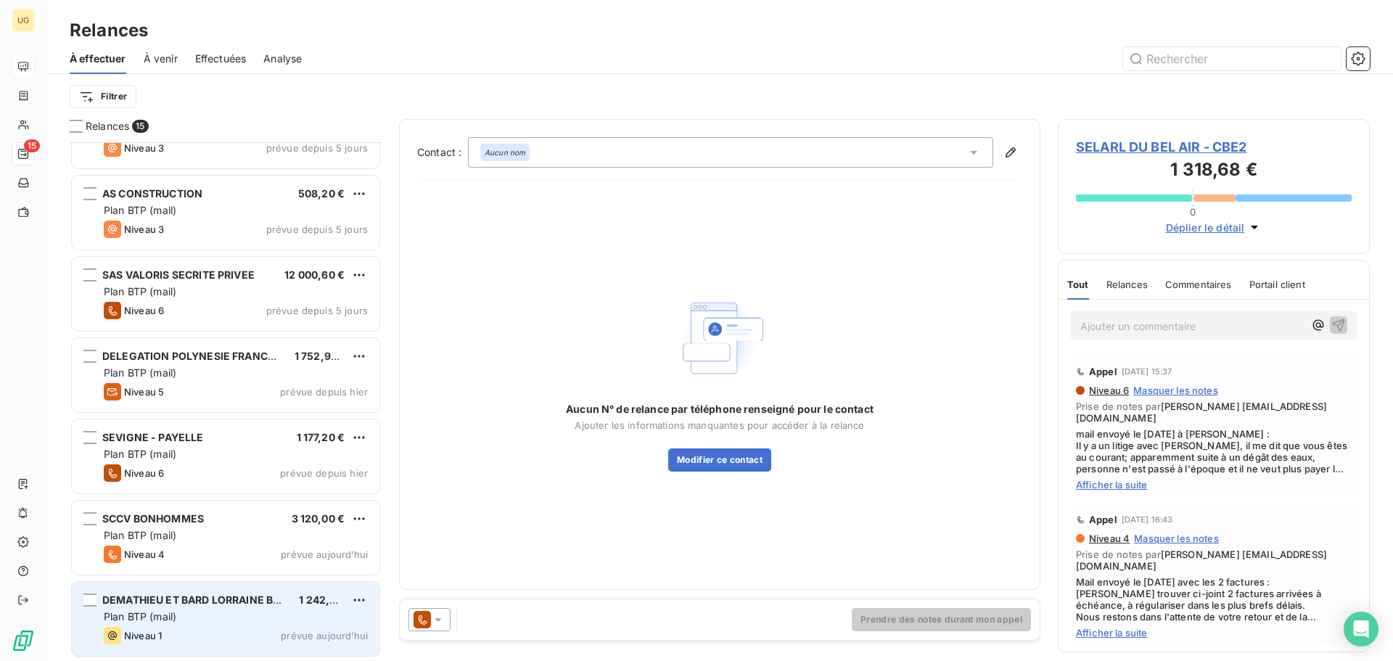
click at [251, 617] on div "Plan BTP (mail)" at bounding box center [236, 617] width 264 height 15
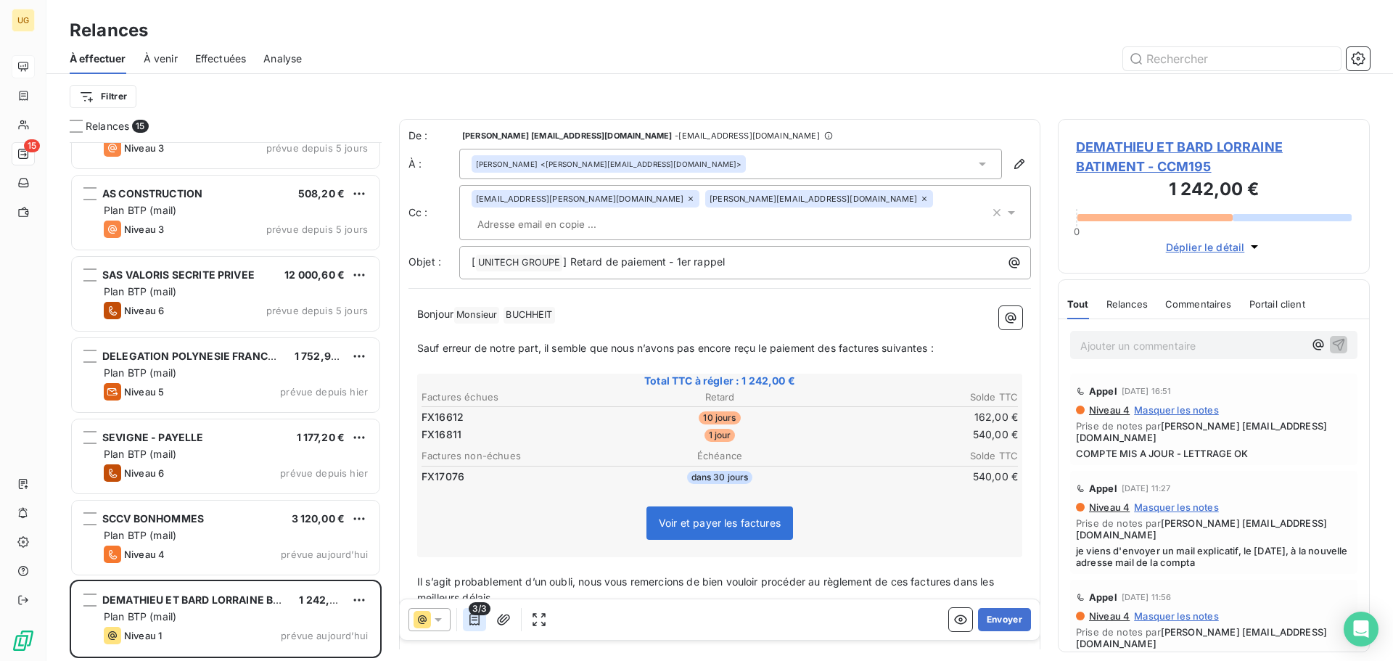
click at [483, 623] on button "button" at bounding box center [474, 619] width 23 height 23
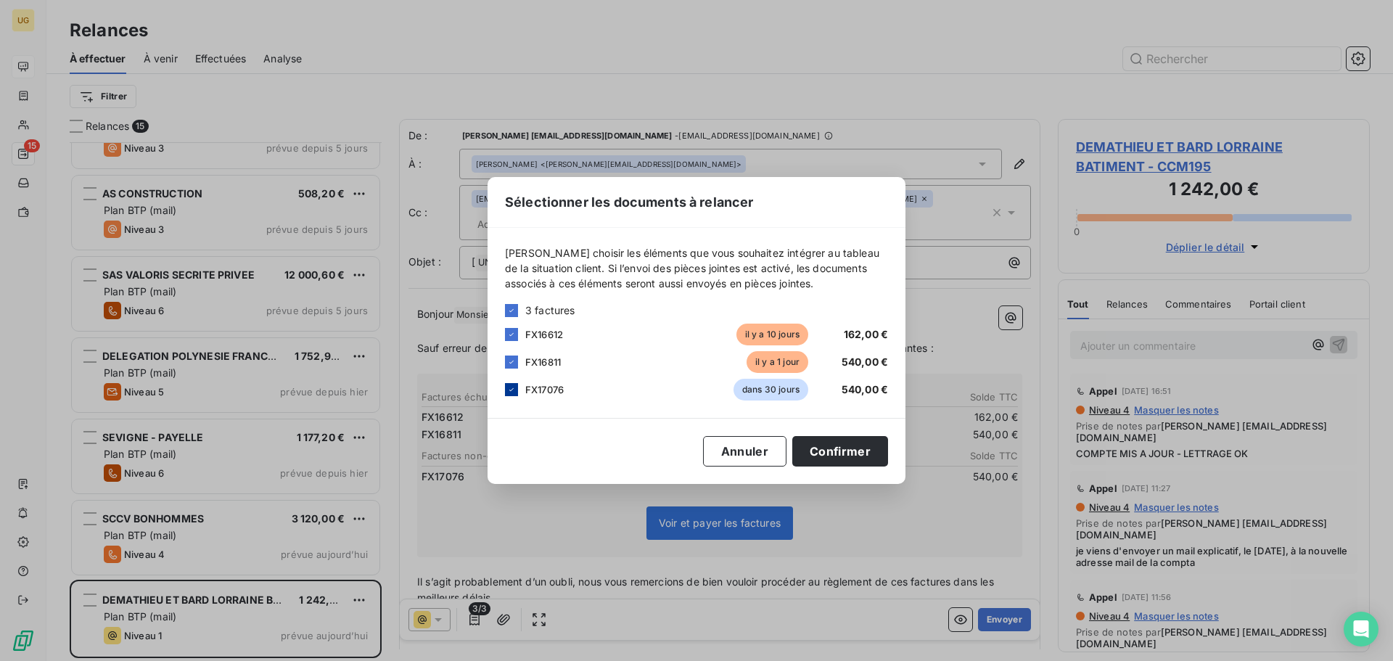
click at [515, 388] on icon at bounding box center [511, 389] width 9 height 9
click at [848, 462] on button "Confirmer" at bounding box center [840, 451] width 96 height 30
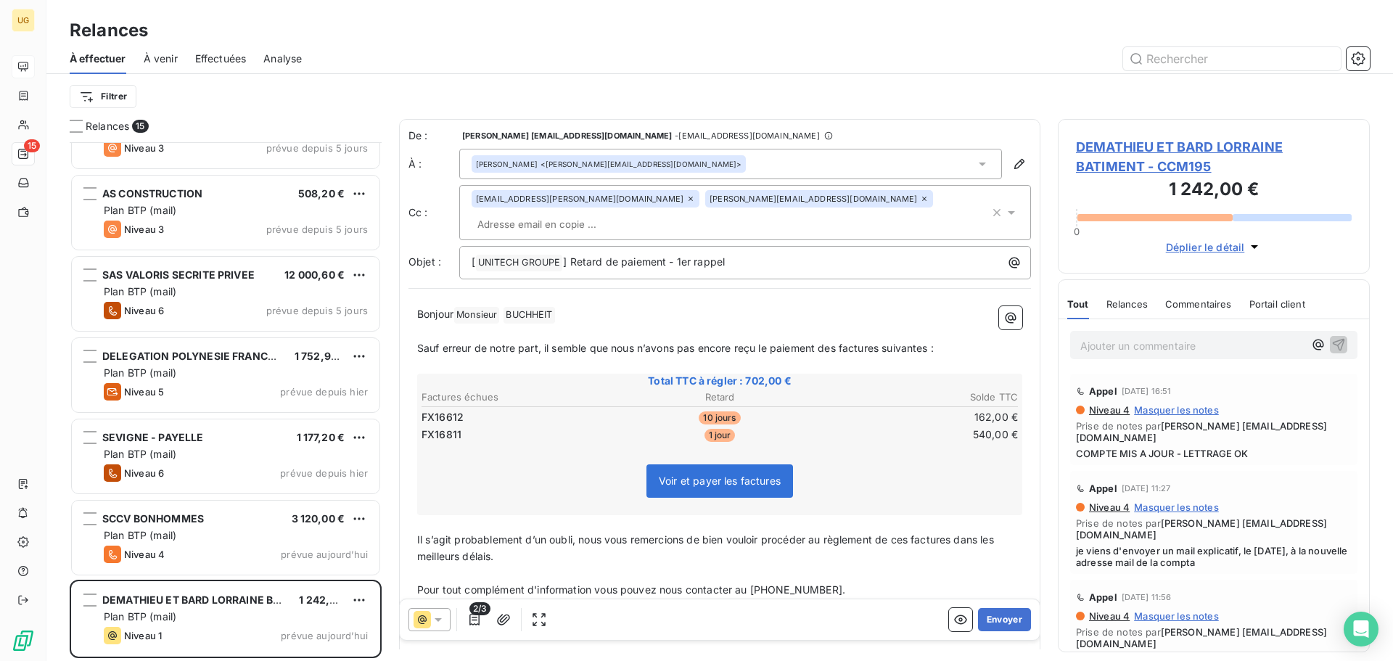
click at [689, 201] on icon at bounding box center [691, 199] width 4 height 4
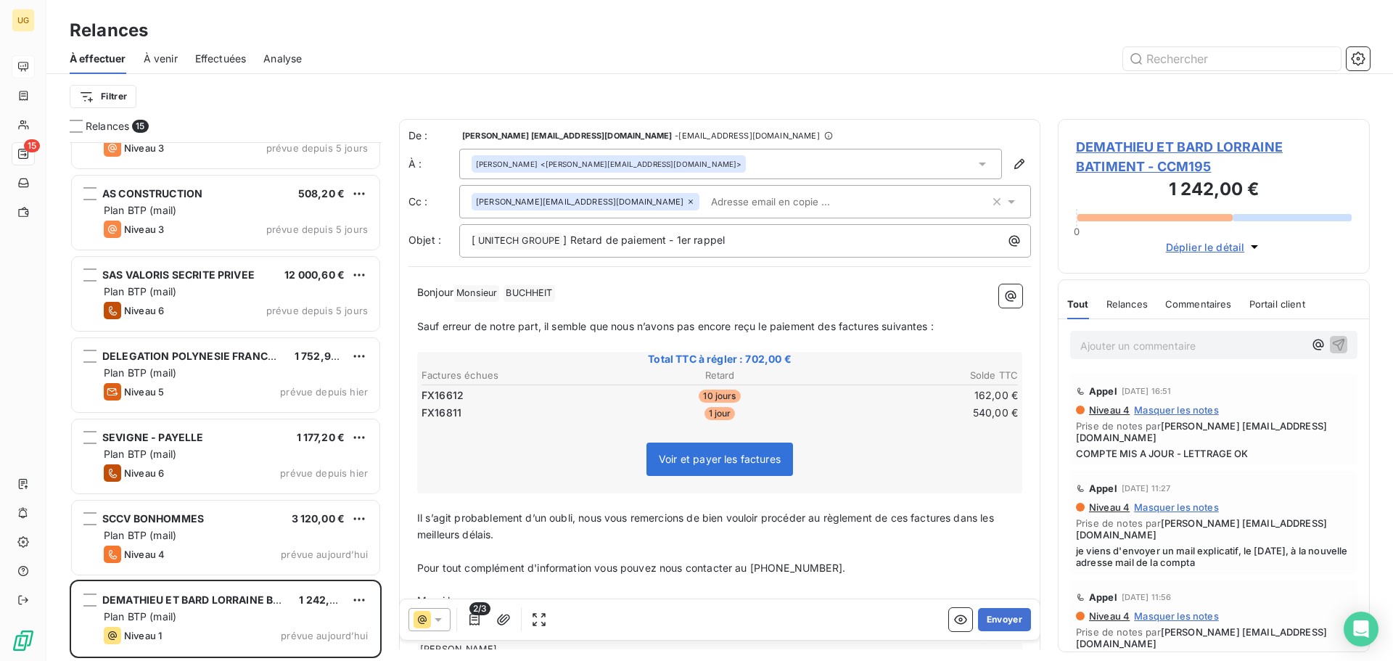
click at [742, 103] on div "Filtrer" at bounding box center [720, 97] width 1300 height 28
click at [996, 620] on button "Envoyer" at bounding box center [1004, 619] width 53 height 23
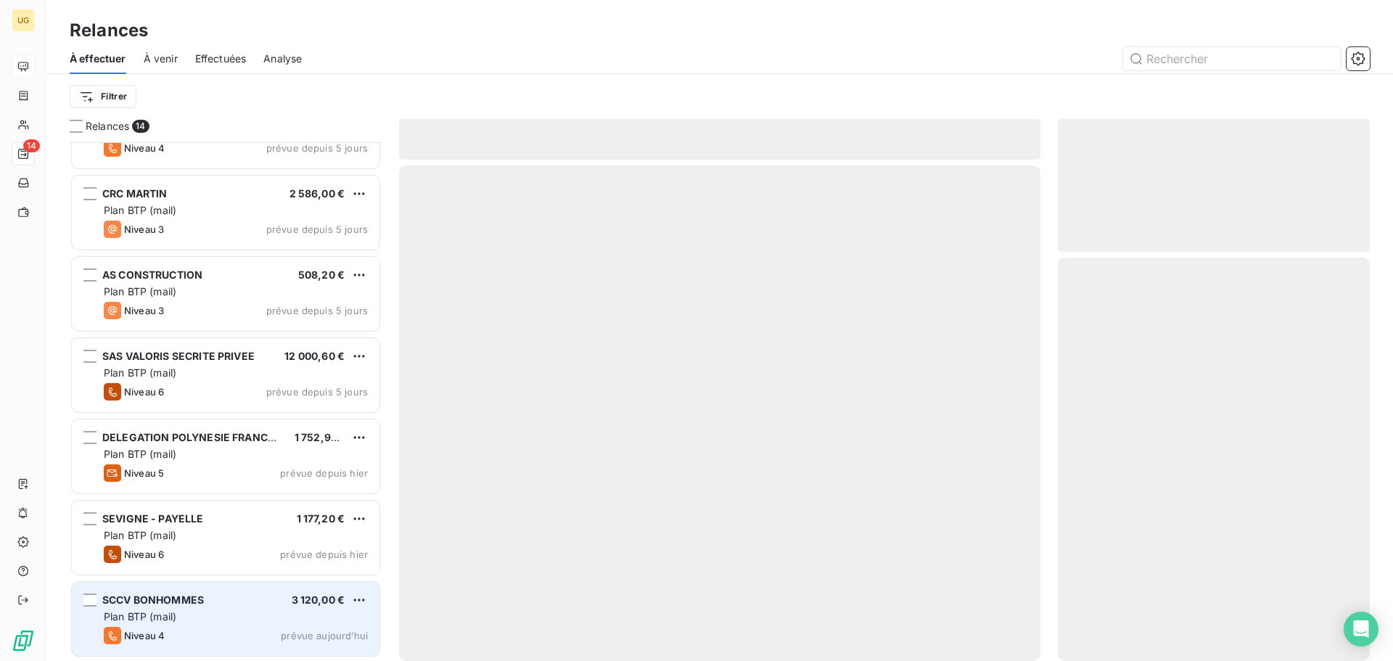
scroll to position [619, 0]
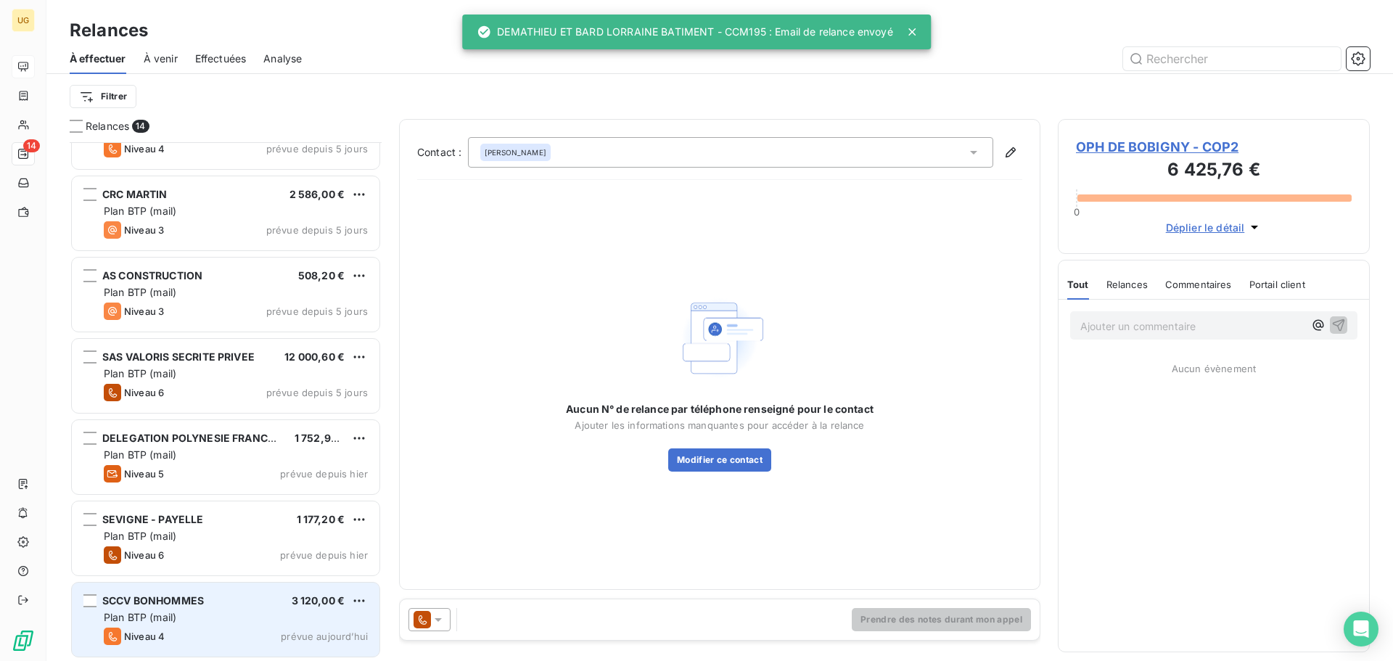
click at [173, 623] on div "Plan BTP (mail)" at bounding box center [236, 617] width 264 height 15
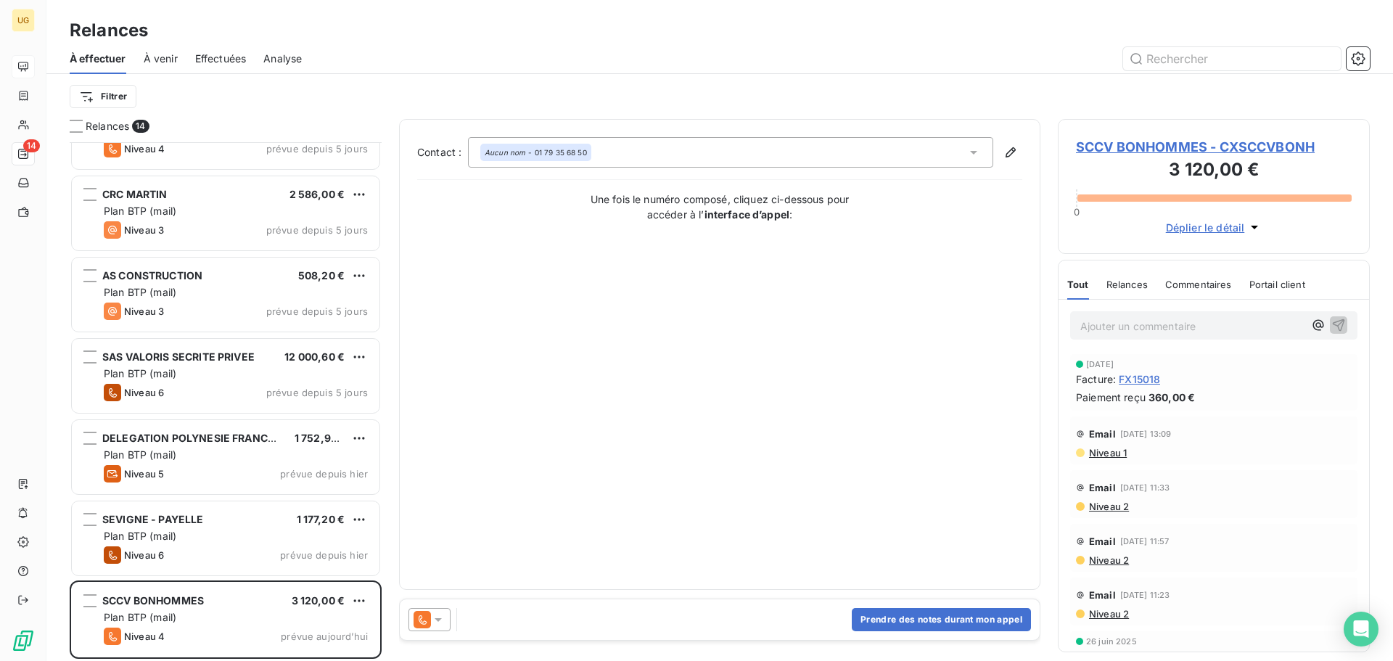
click at [437, 624] on icon at bounding box center [438, 619] width 15 height 15
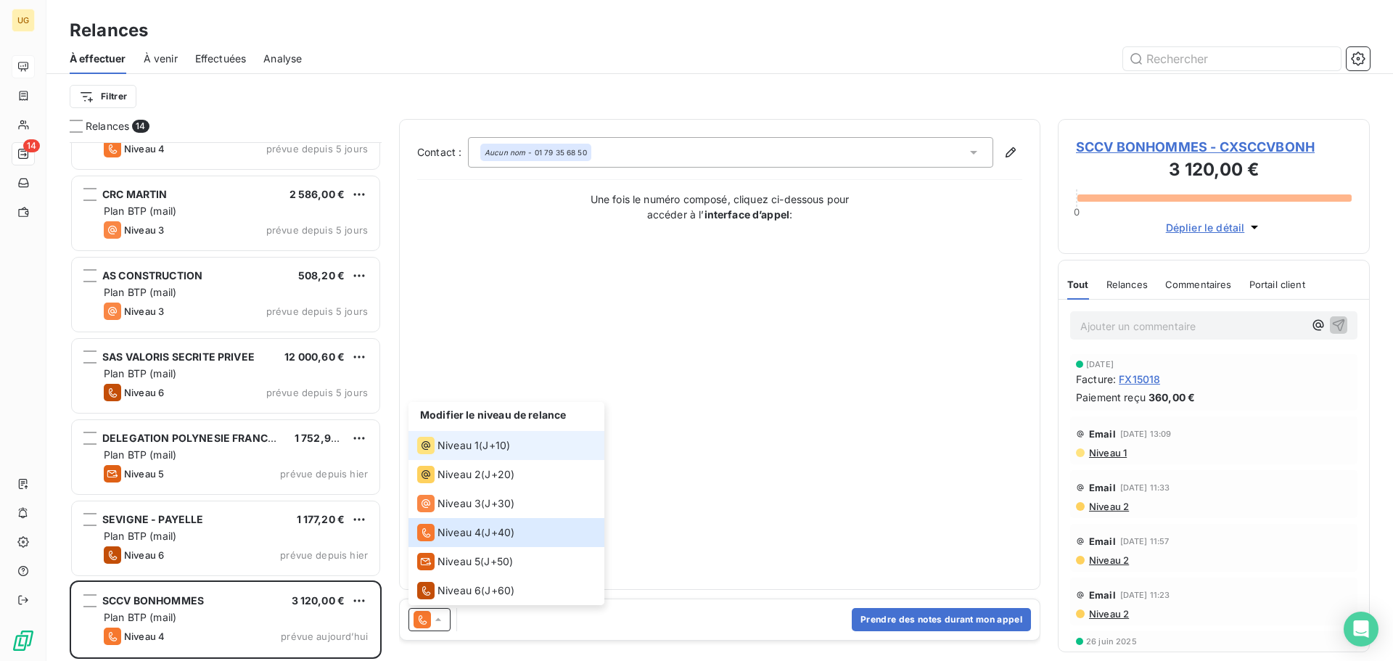
click at [468, 438] on div "Niveau 1" at bounding box center [448, 445] width 62 height 17
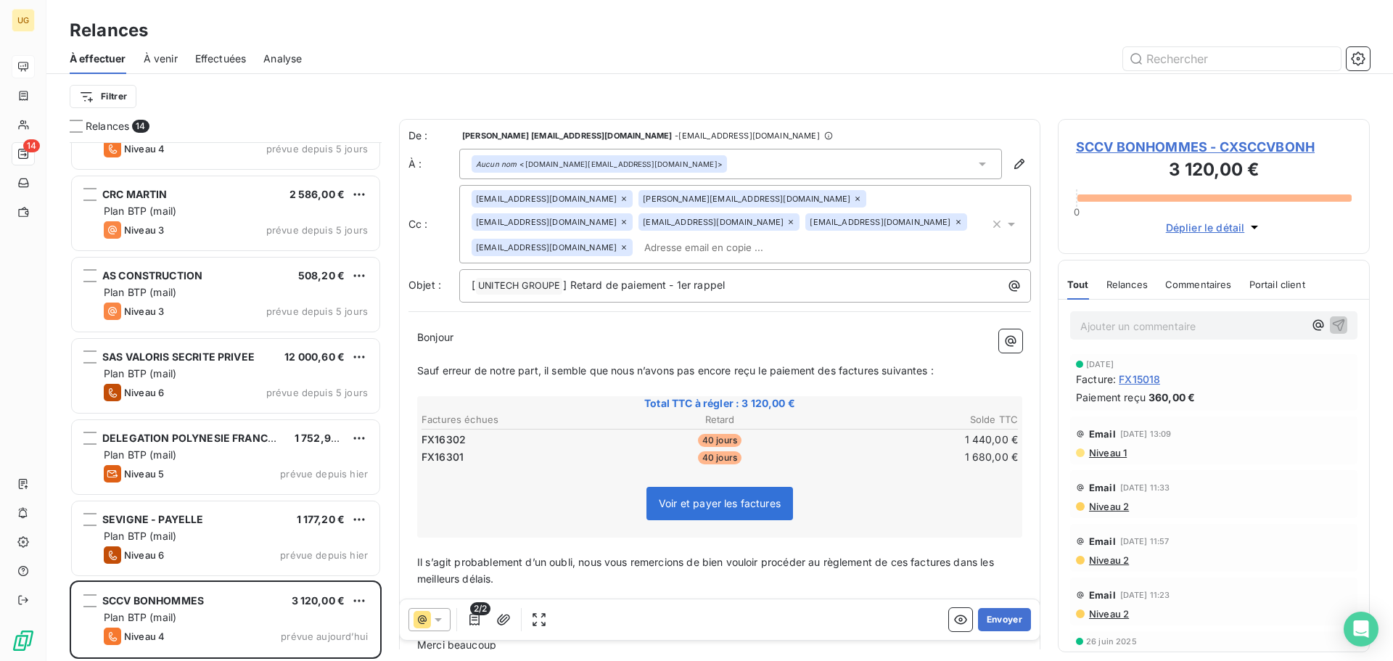
click at [490, 162] on em "Aucun nom" at bounding box center [496, 164] width 41 height 10
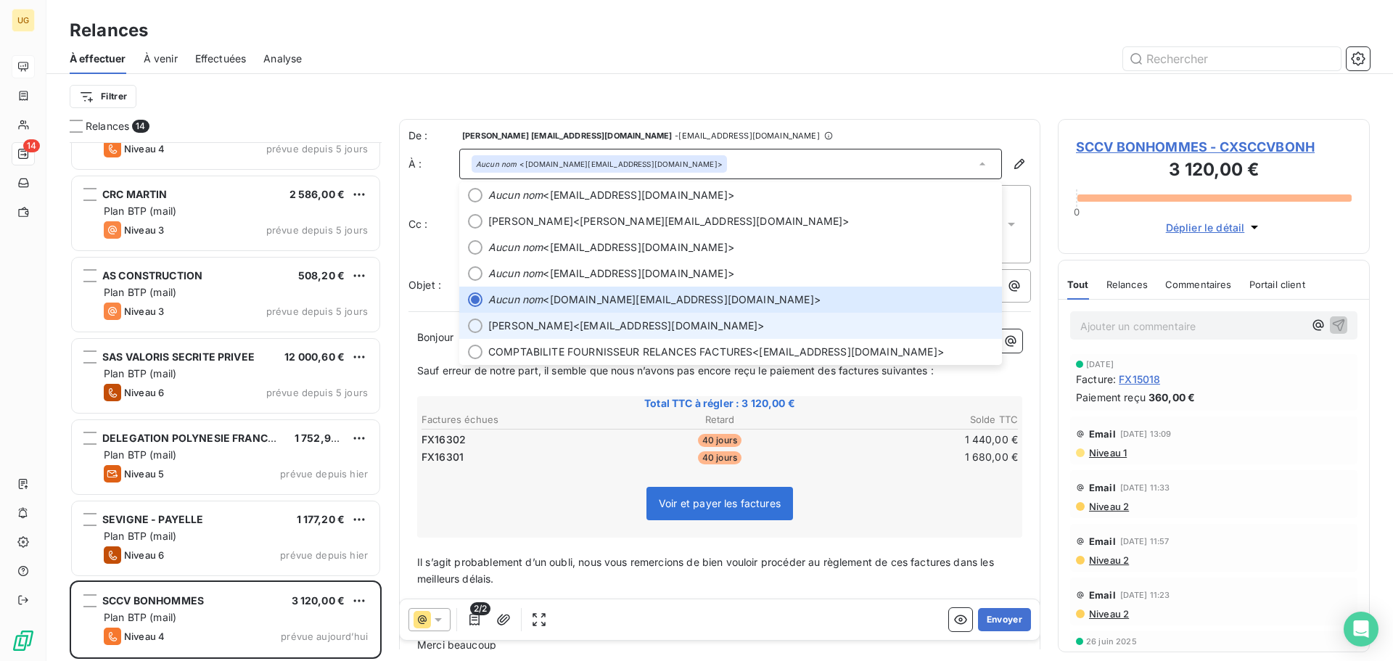
click at [522, 324] on span "[PERSON_NAME]" at bounding box center [530, 326] width 85 height 15
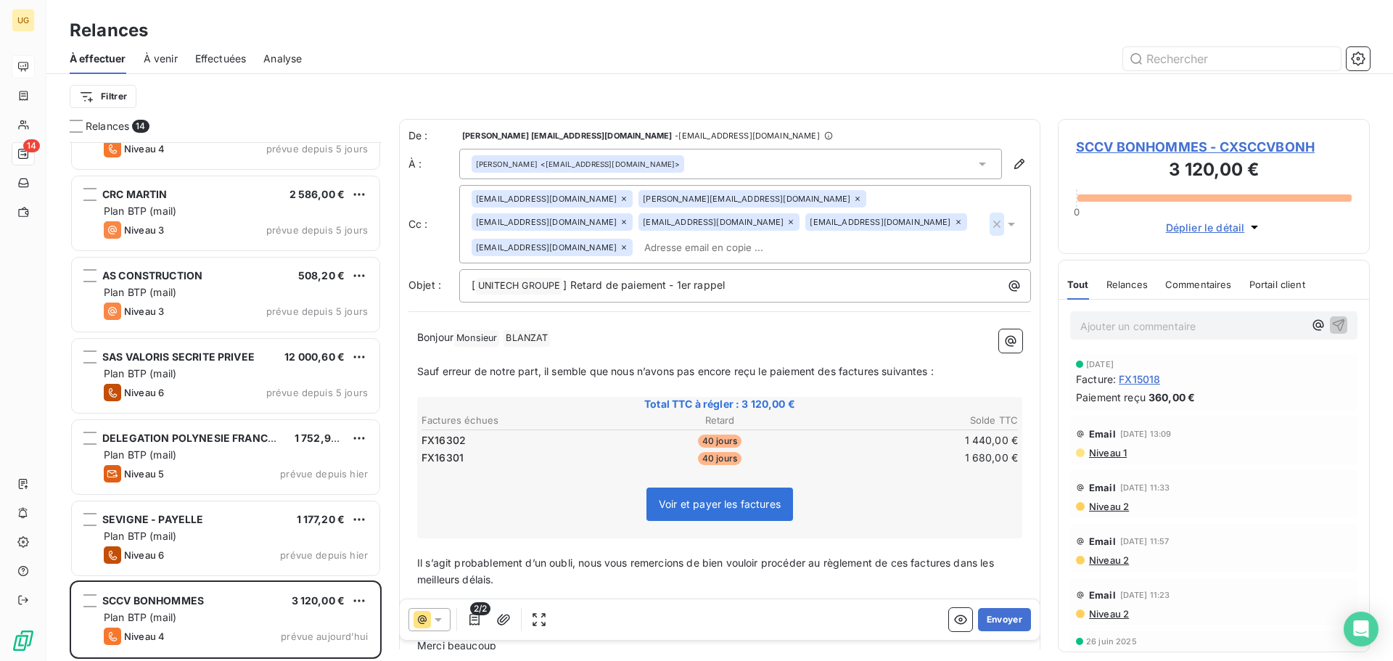
click at [990, 217] on icon "button" at bounding box center [997, 224] width 15 height 15
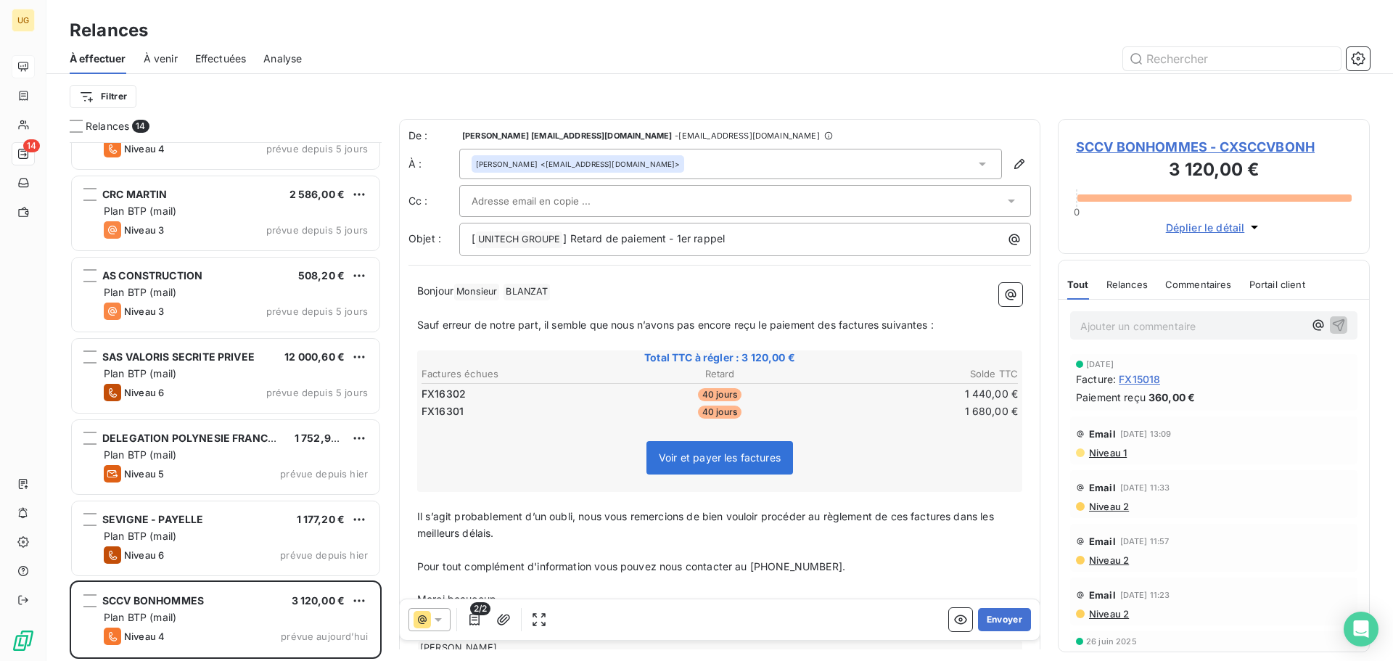
click at [877, 68] on div at bounding box center [844, 58] width 1051 height 23
click at [1001, 620] on button "Envoyer" at bounding box center [1004, 619] width 53 height 23
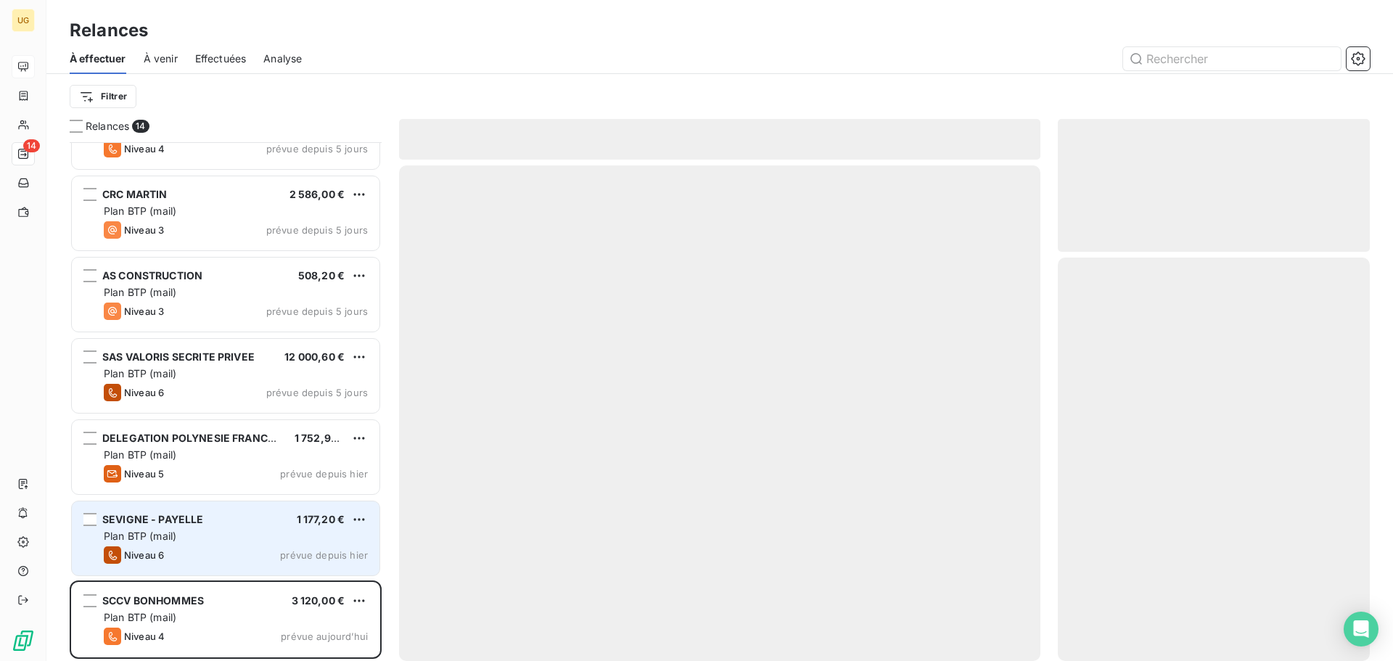
scroll to position [538, 0]
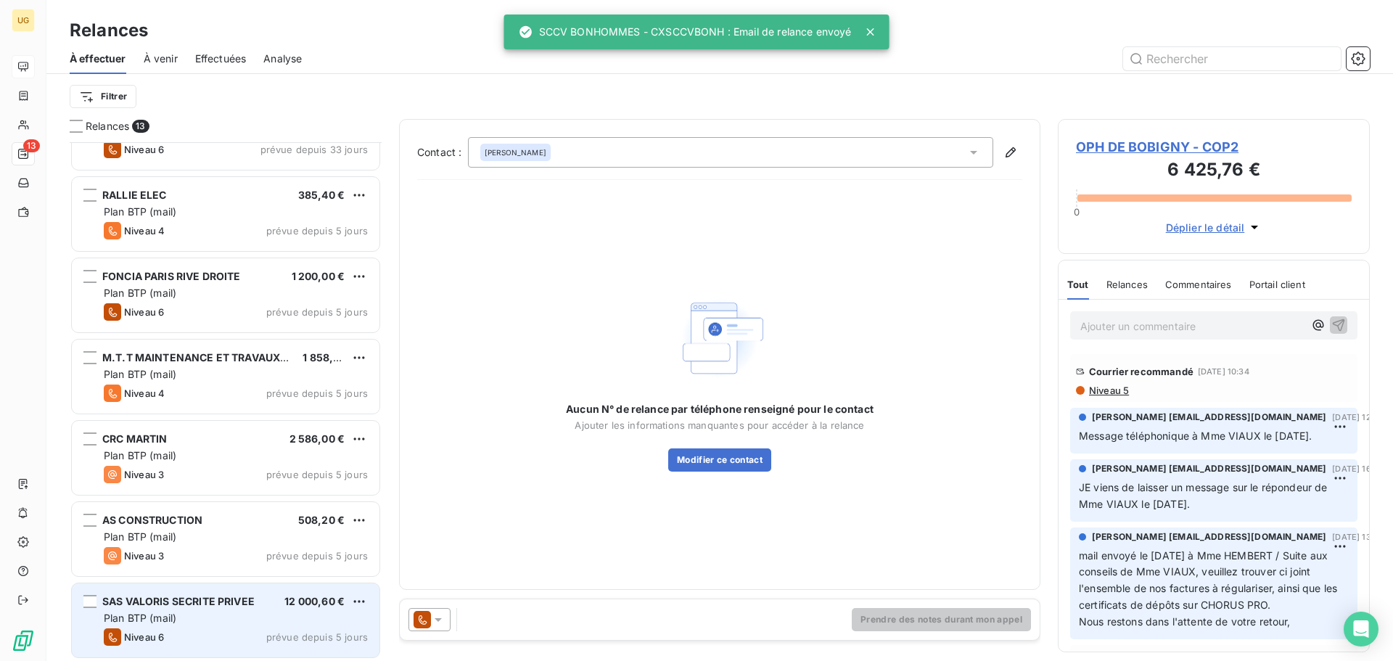
scroll to position [320, 0]
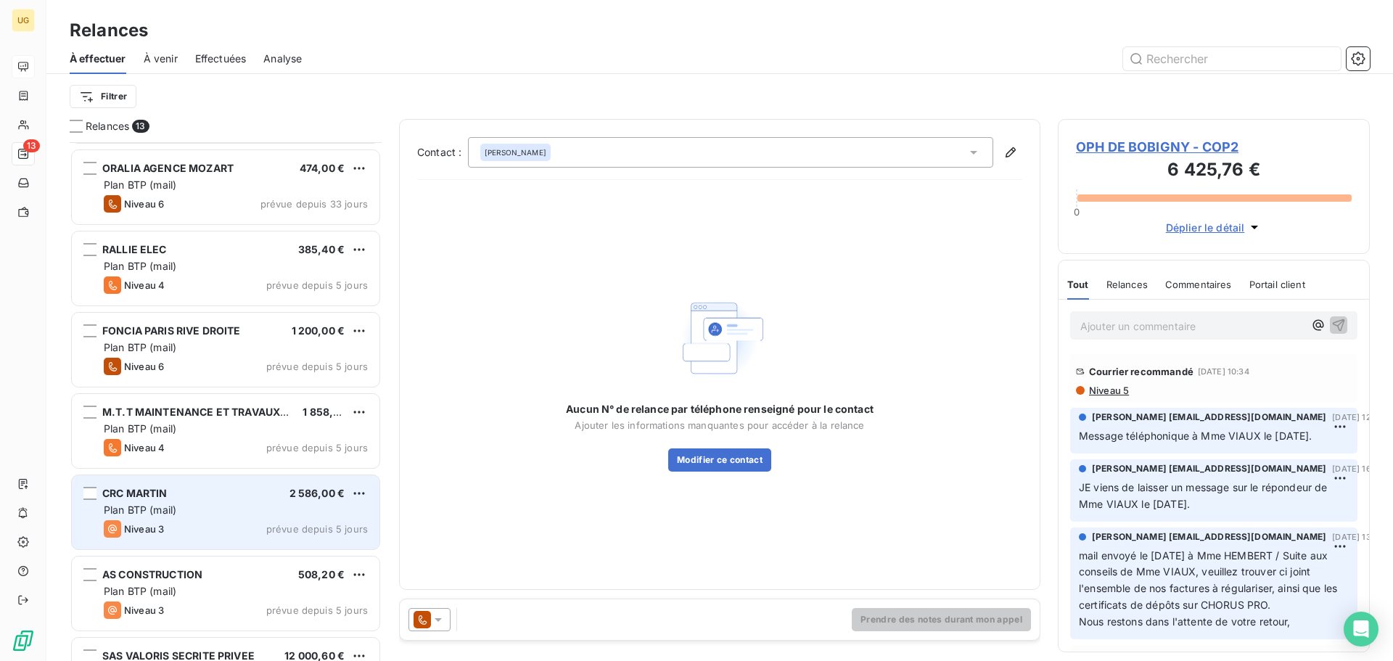
click at [168, 519] on div "CRC MARTIN 2 586,00 € Plan BTP (mail) Niveau 3 prévue depuis 5 jours" at bounding box center [226, 512] width 308 height 74
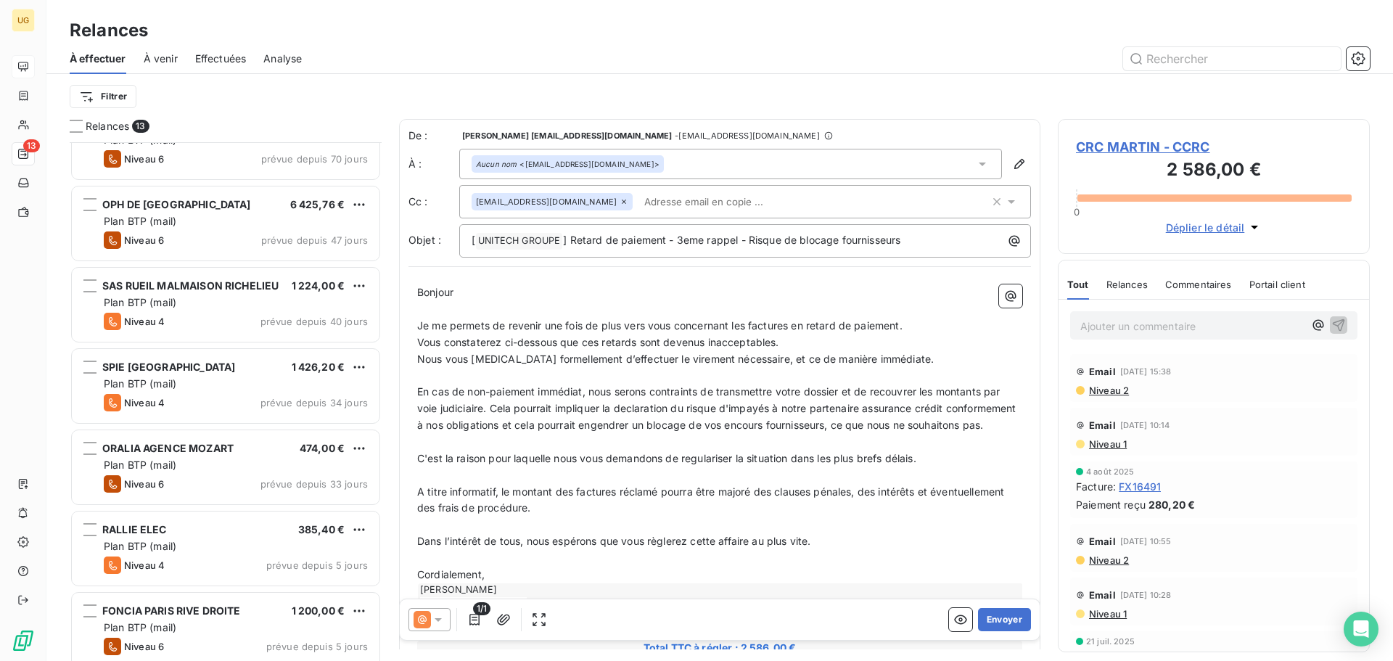
scroll to position [30, 0]
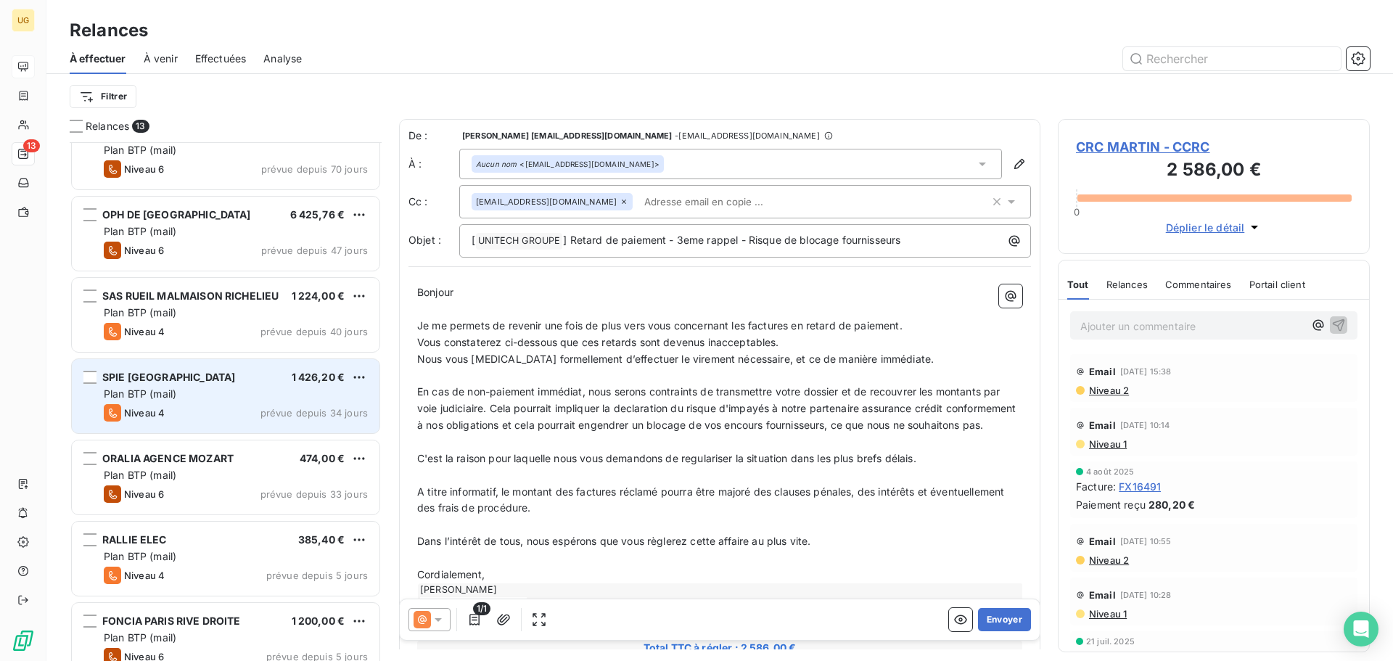
click at [174, 419] on div "Niveau 4 prévue depuis 34 jours" at bounding box center [236, 412] width 264 height 17
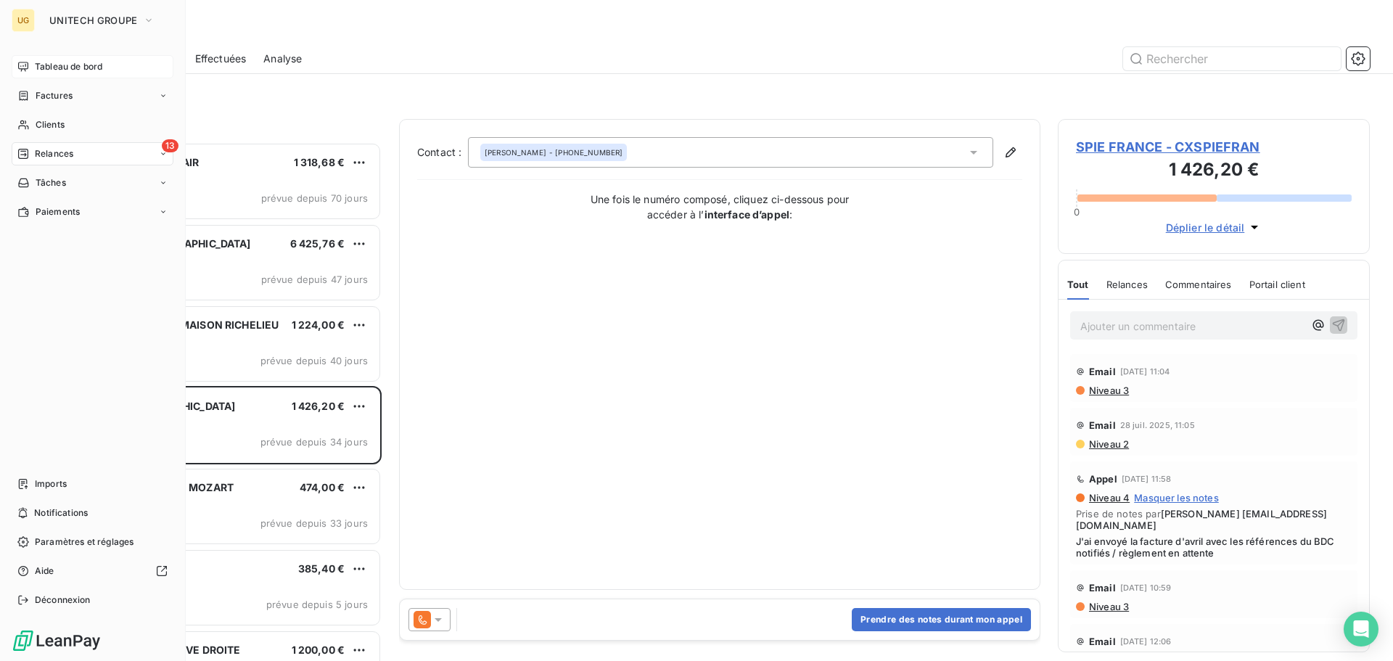
click at [36, 67] on span "Tableau de bord" at bounding box center [68, 66] width 67 height 13
